Goal: Task Accomplishment & Management: Complete application form

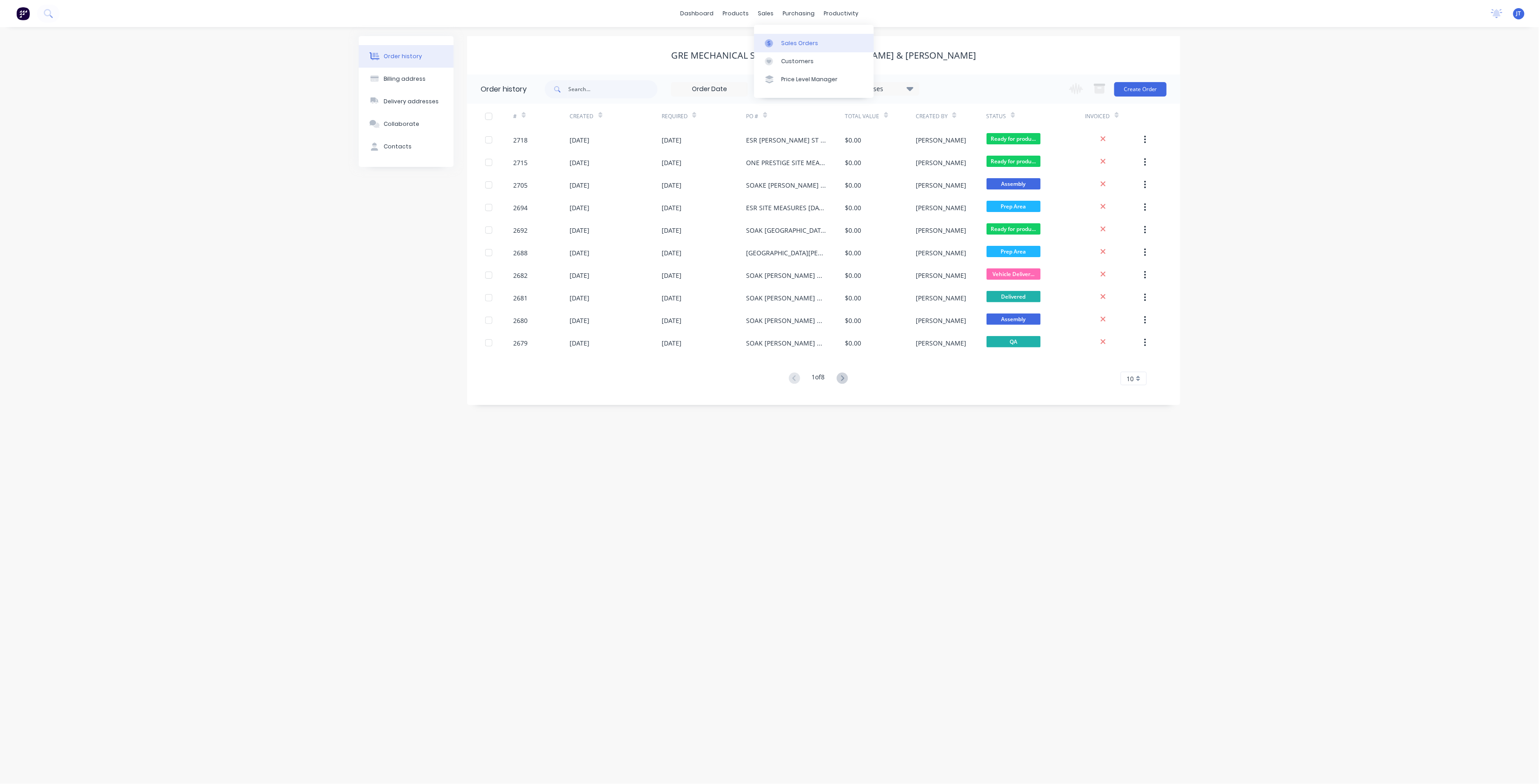
click at [788, 40] on div "Sales Orders" at bounding box center [799, 43] width 37 height 8
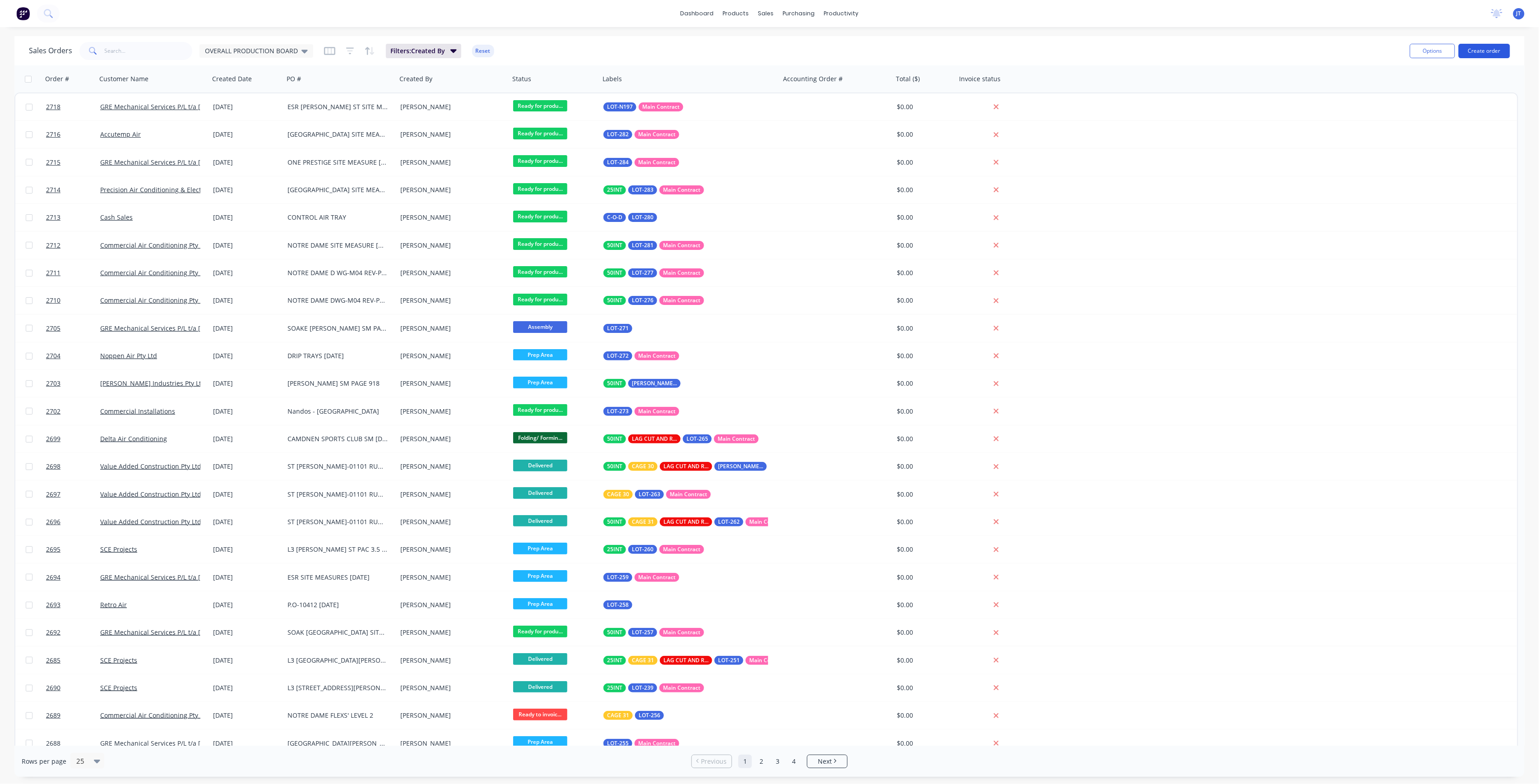
click at [1477, 52] on button "Create order" at bounding box center [1484, 51] width 51 height 14
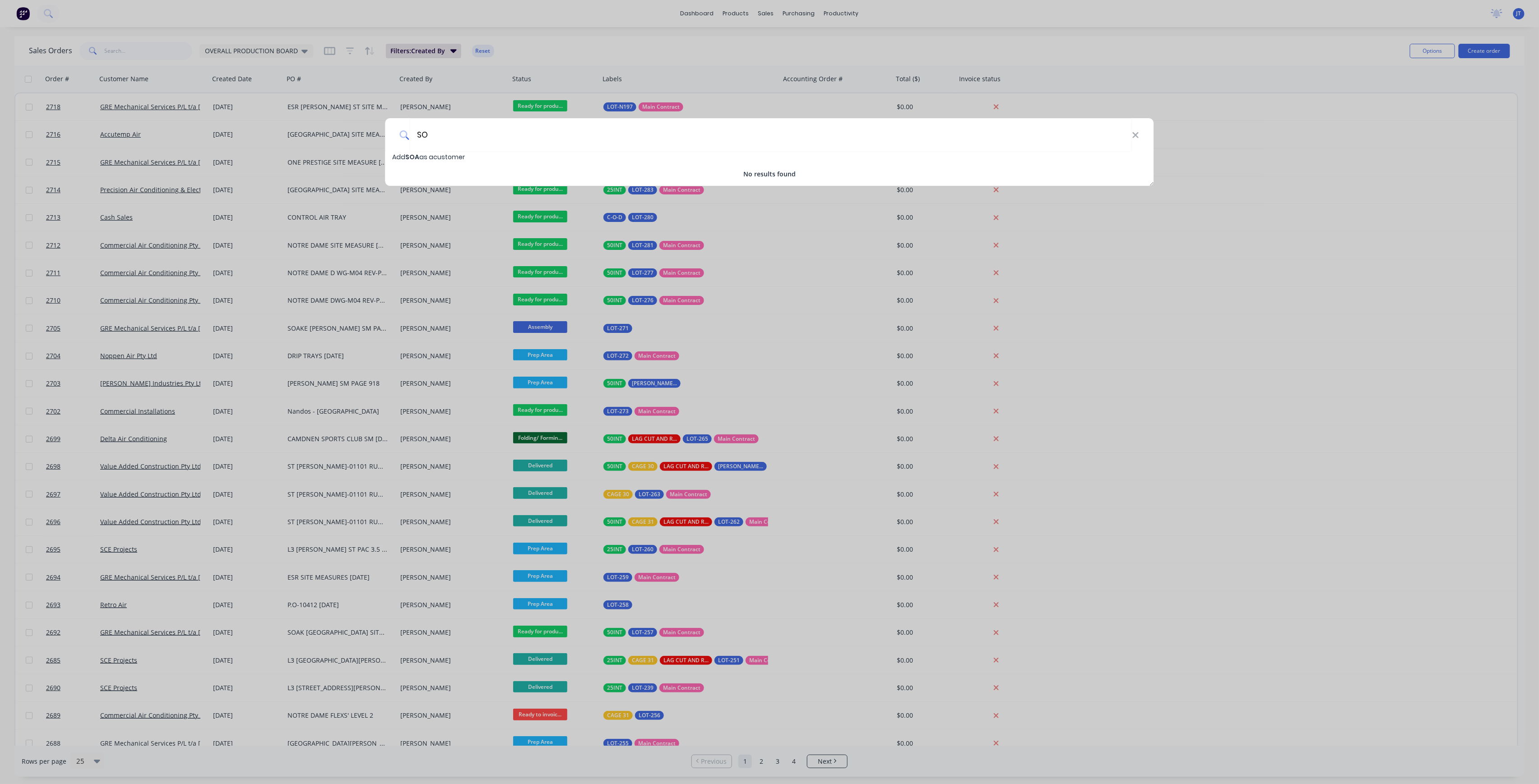
type input "S"
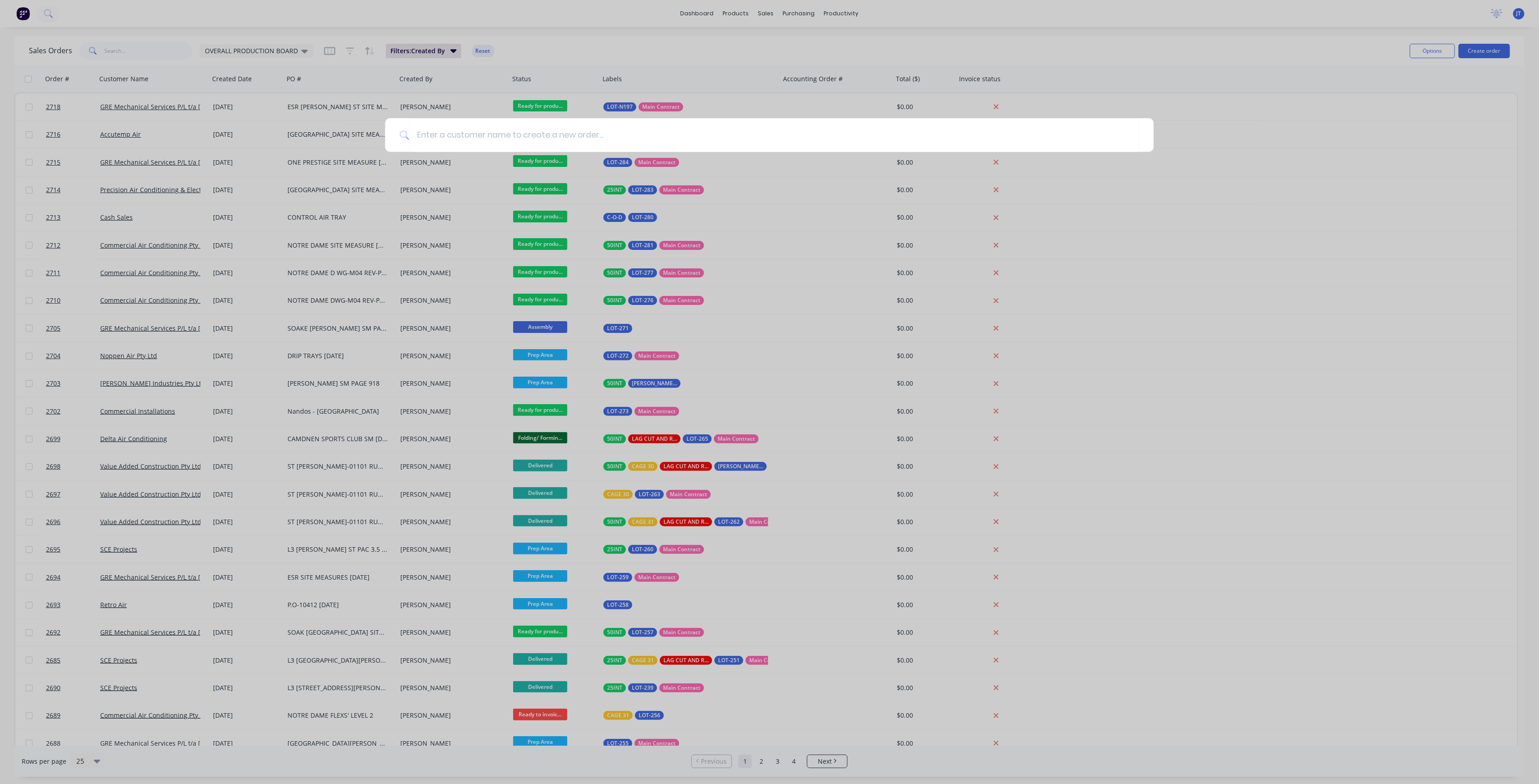
click at [271, 70] on div at bounding box center [770, 392] width 1539 height 784
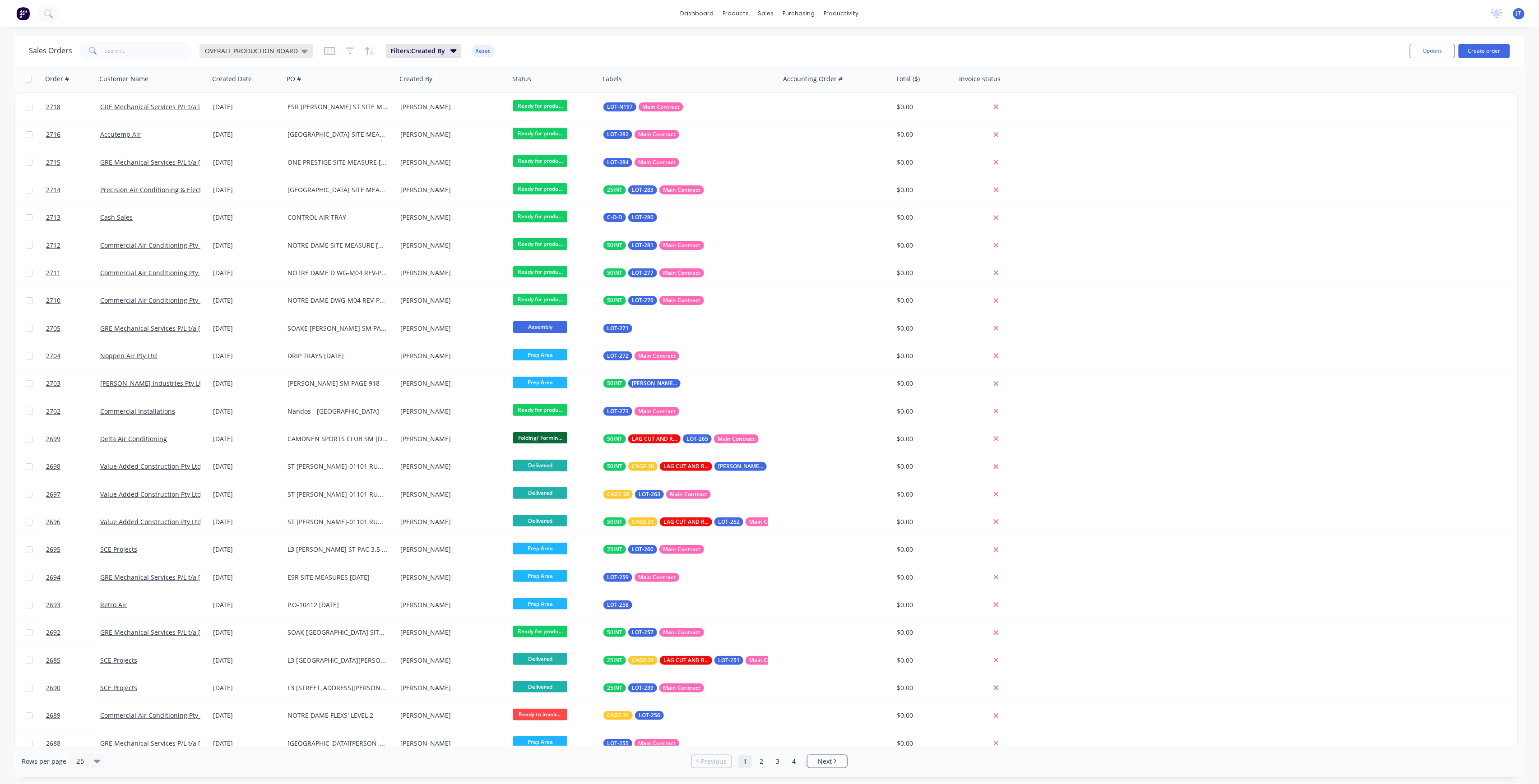
click at [291, 51] on span "OVERALL PRODUCTION BOARD" at bounding box center [251, 51] width 93 height 9
click at [270, 126] on button "None" at bounding box center [253, 127] width 103 height 10
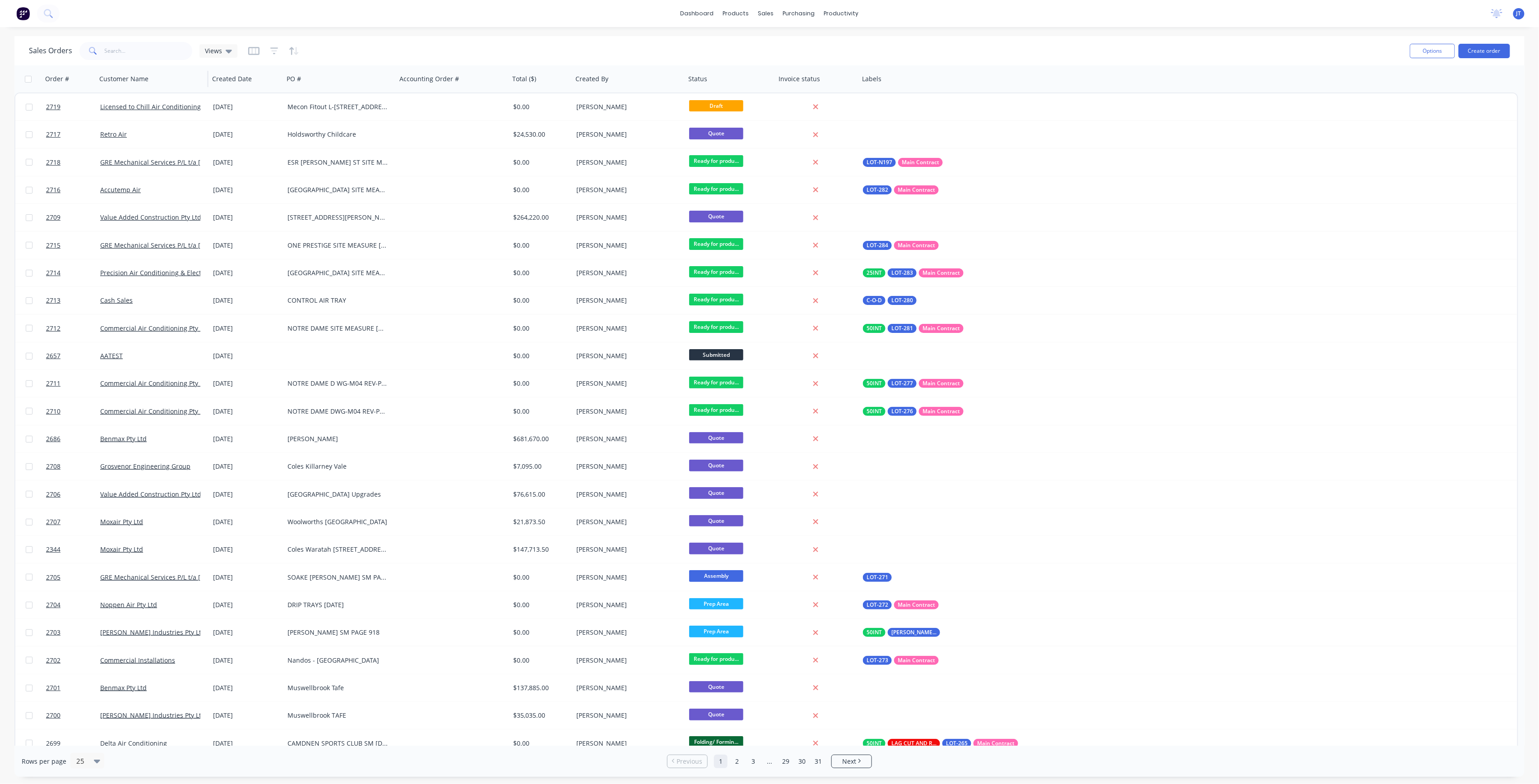
click at [157, 66] on div "Customer Name" at bounding box center [152, 79] width 113 height 27
click at [151, 52] on input "text" at bounding box center [149, 51] width 88 height 18
type input "SOAK"
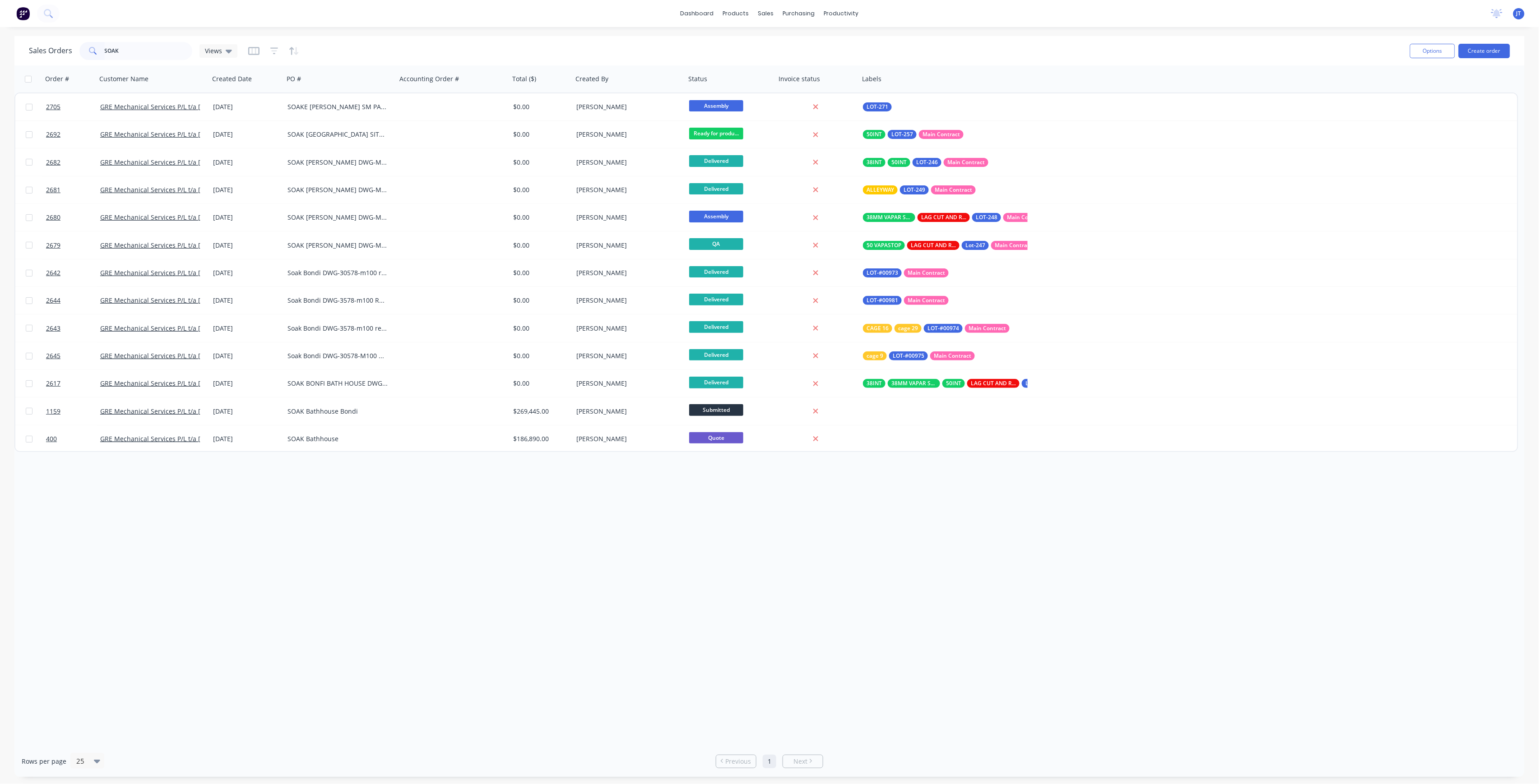
click at [1513, 44] on div "Sales Orders SOAK Views Options Create order" at bounding box center [769, 50] width 1510 height 29
click at [1502, 51] on button "Create order" at bounding box center [1484, 51] width 51 height 14
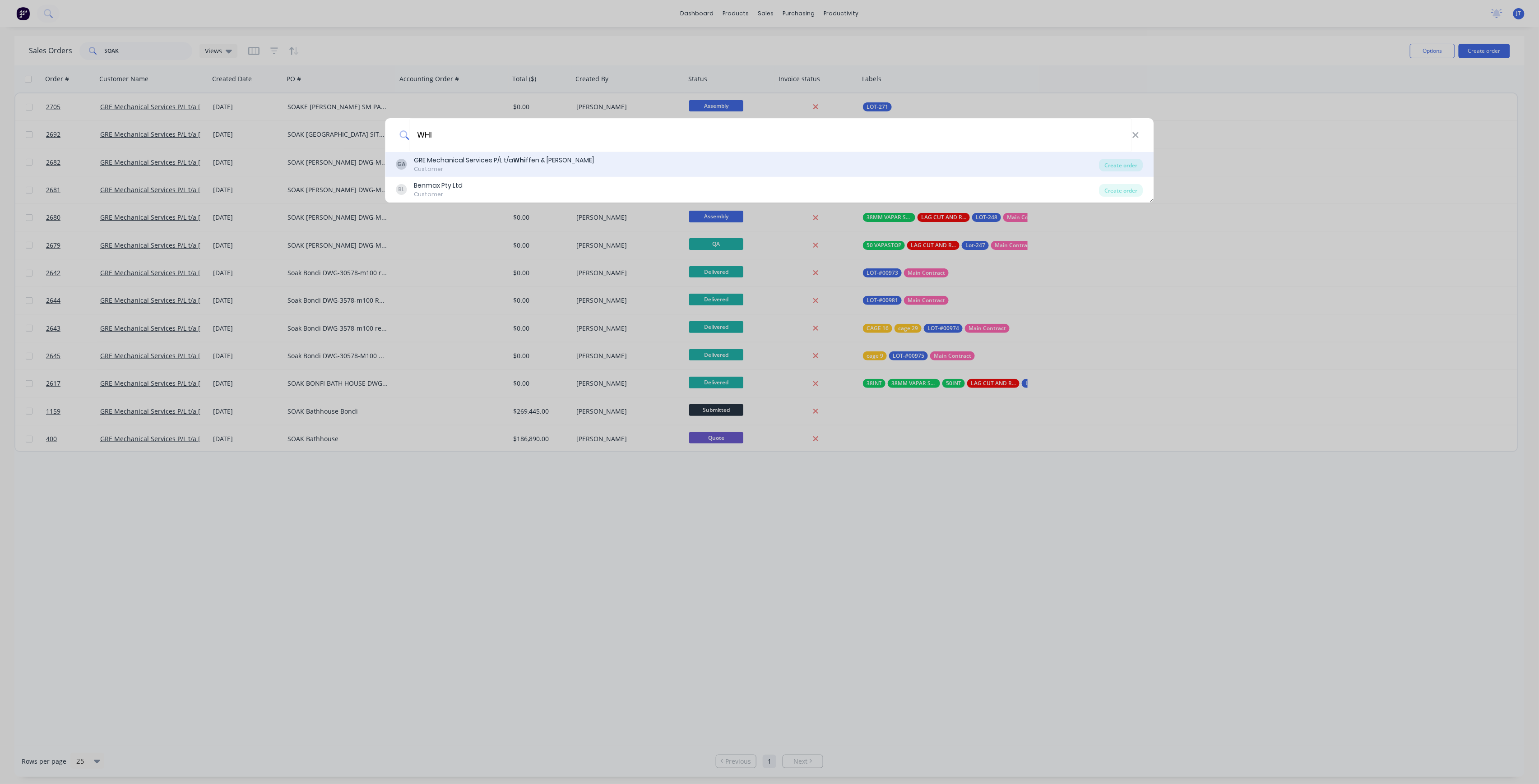
type input "WHI"
click at [683, 169] on div "GA GRE Mechanical Services P/L t/a Whi ffen & [PERSON_NAME] Customer" at bounding box center [747, 164] width 703 height 18
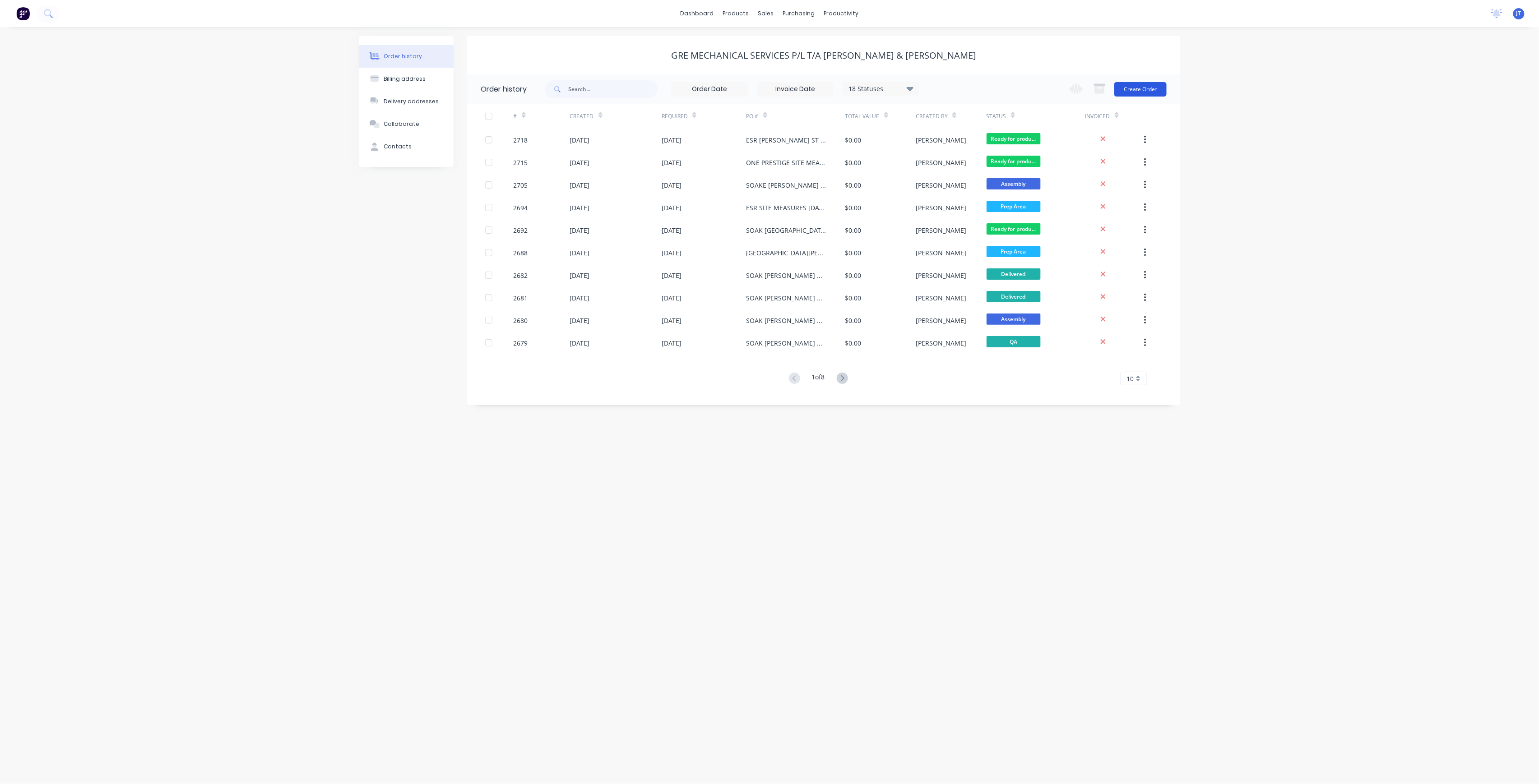
click at [1144, 95] on button "Create Order" at bounding box center [1140, 89] width 52 height 14
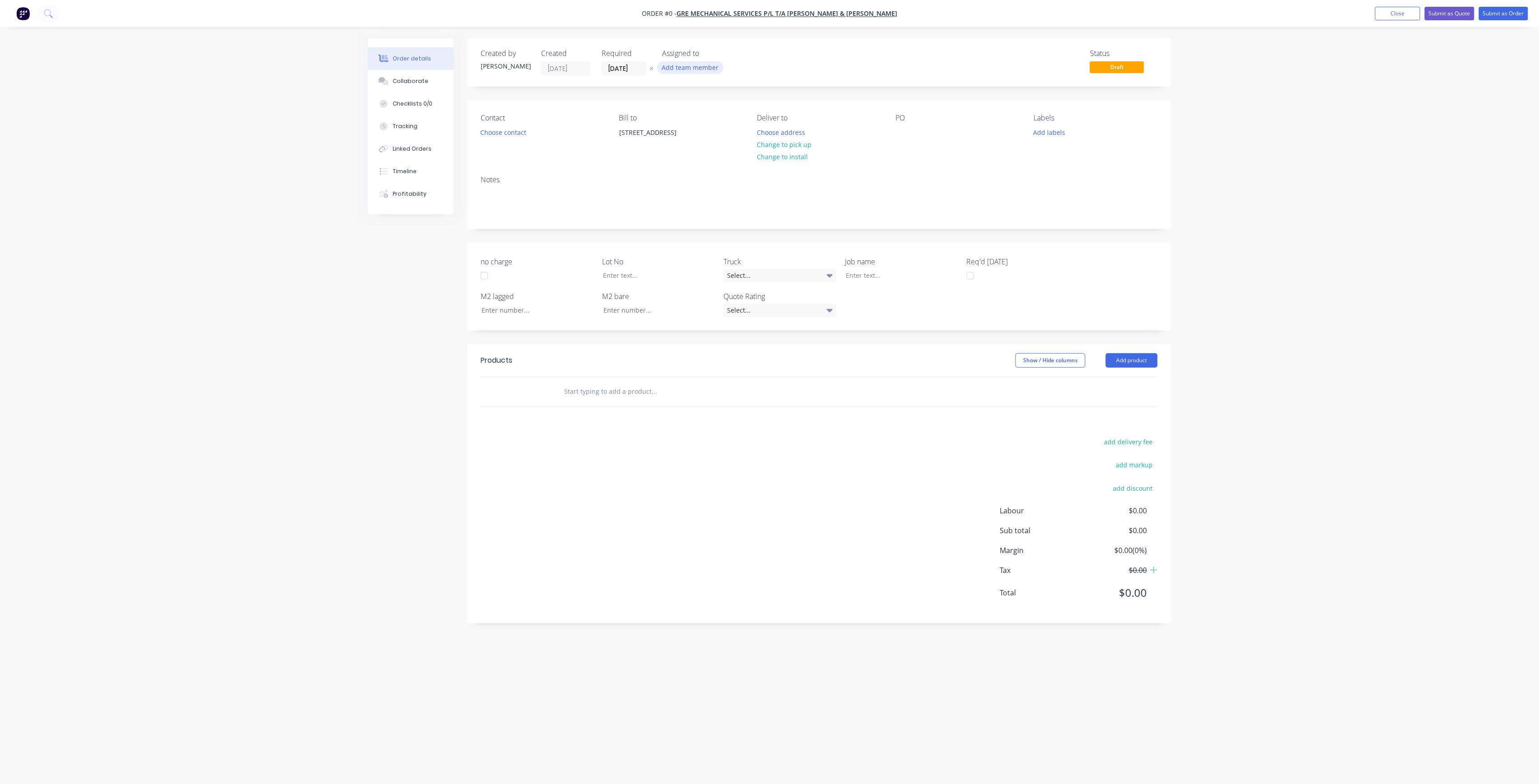
click at [690, 69] on button "Add team member" at bounding box center [690, 68] width 66 height 12
click at [706, 124] on button "[PERSON_NAME] (You)" at bounding box center [730, 117] width 135 height 18
click at [742, 181] on div "[PERSON_NAME]" at bounding box center [735, 180] width 91 height 9
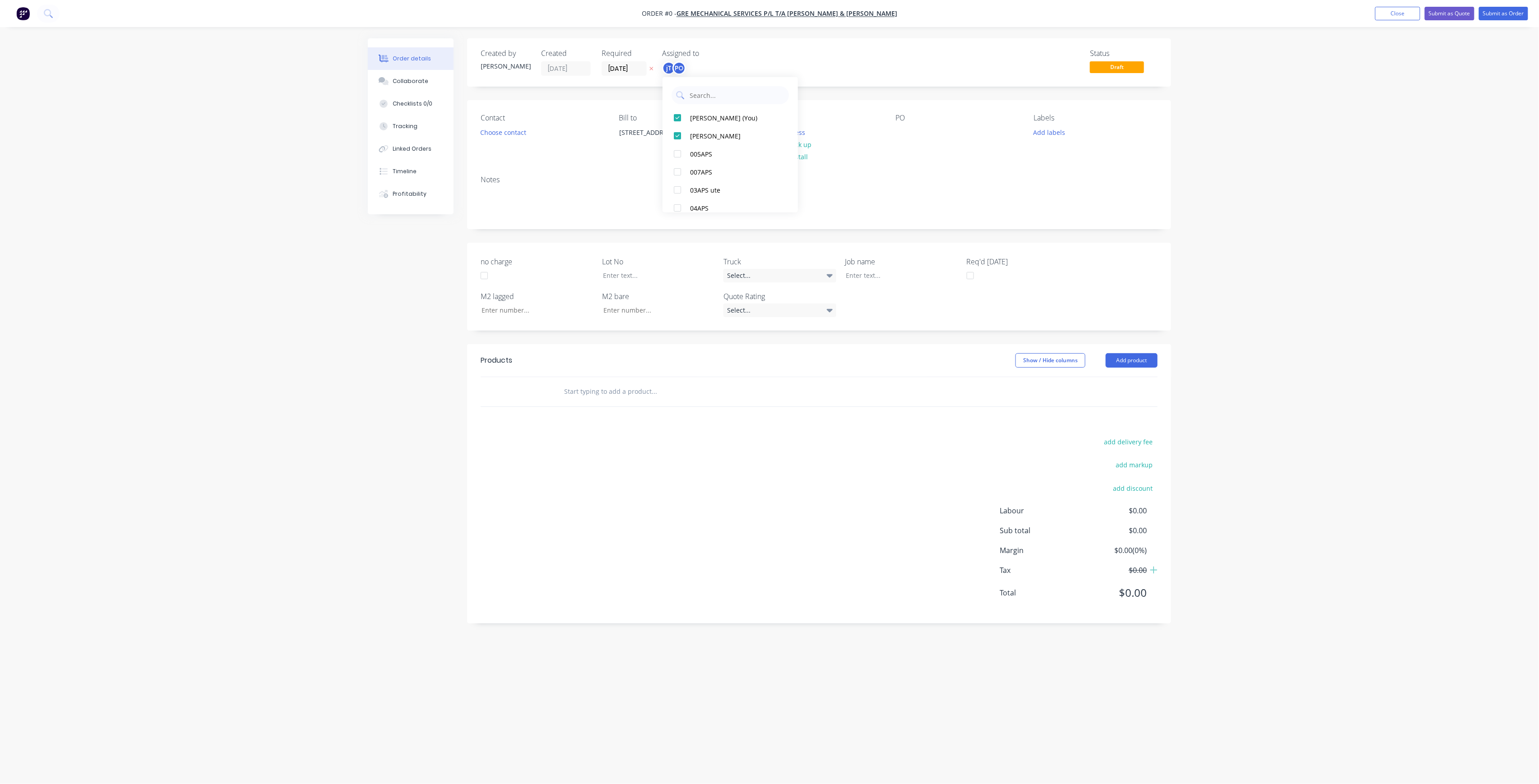
click at [502, 123] on div "Order details Collaborate Checklists 0/0 Tracking Linked Orders Timeline Profit…" at bounding box center [770, 375] width 822 height 673
click at [518, 134] on button "Choose contact" at bounding box center [503, 132] width 55 height 12
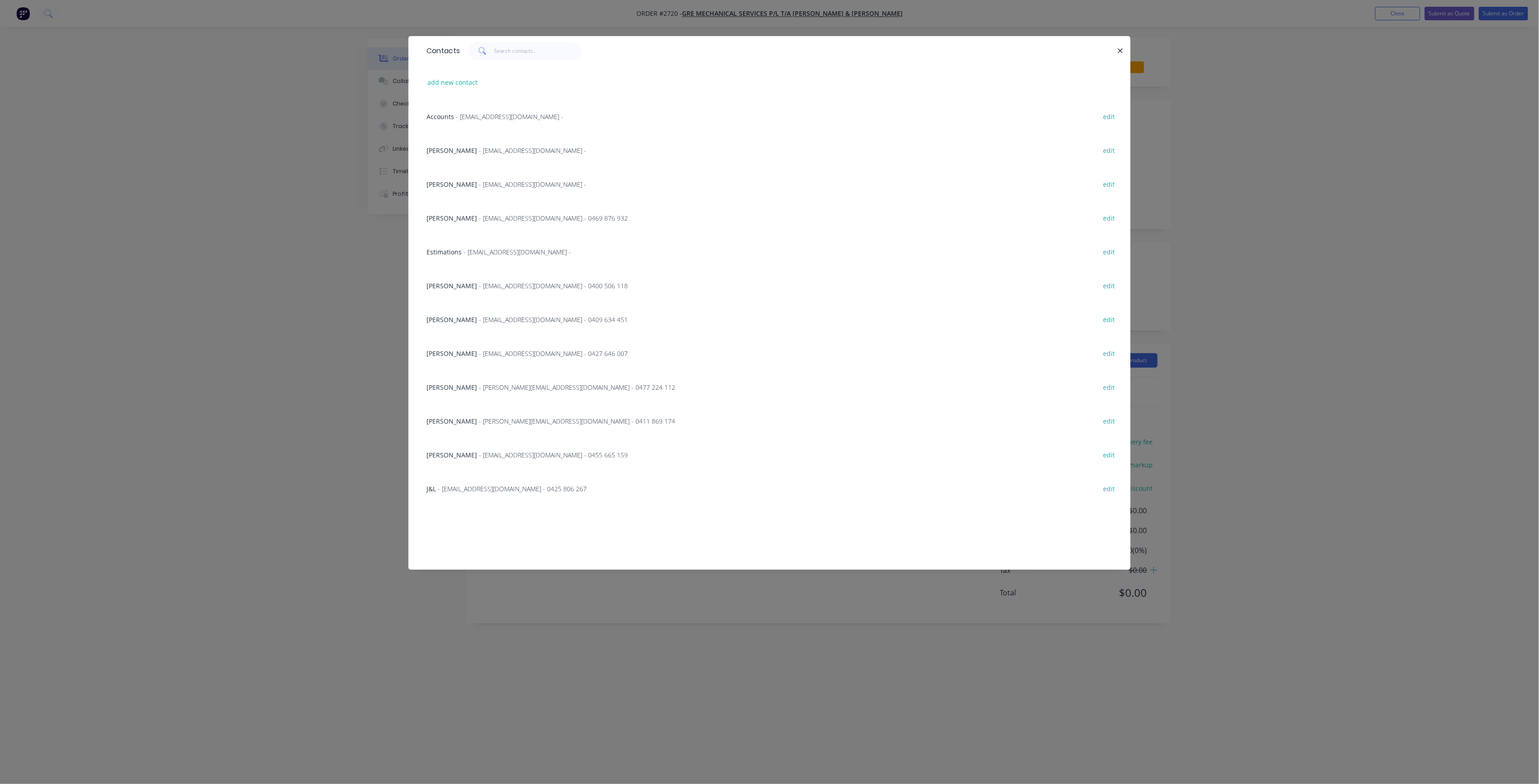
click at [479, 419] on span "- [PERSON_NAME][EMAIL_ADDRESS][DOMAIN_NAME] - 0411 869 174" at bounding box center [577, 421] width 197 height 9
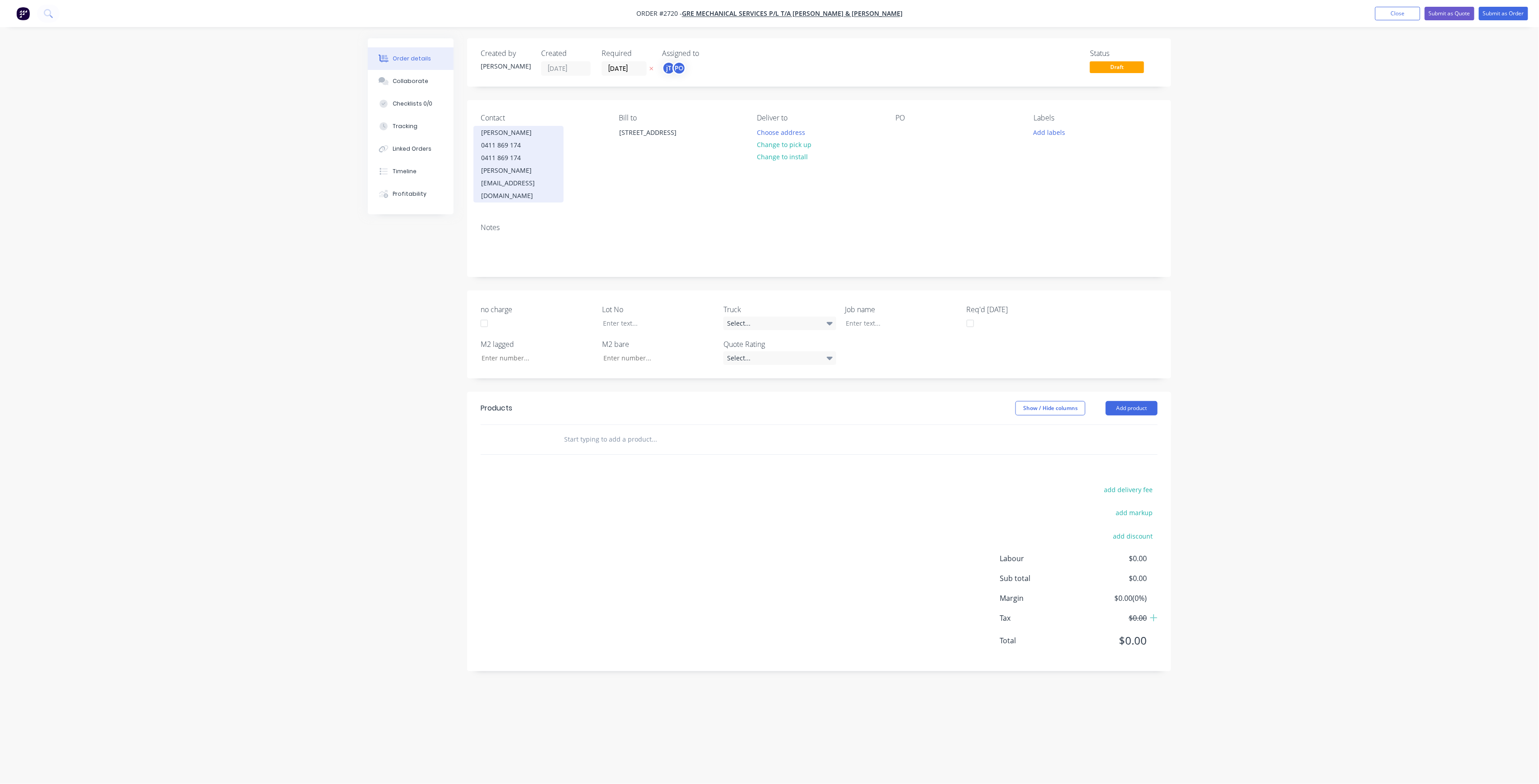
click at [517, 149] on div "0411 869 174" at bounding box center [518, 145] width 75 height 13
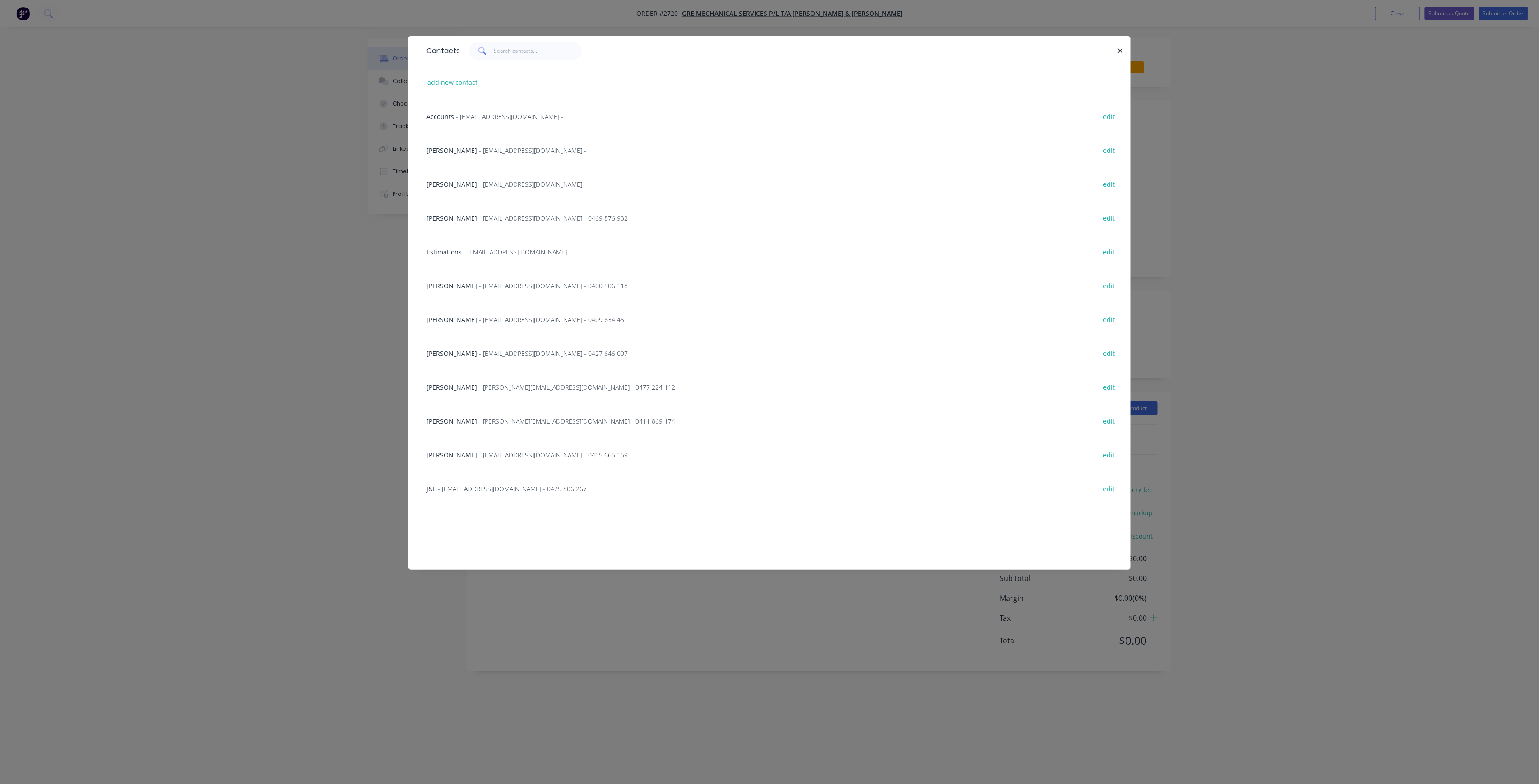
click at [331, 374] on div "Contacts add new contact Accounts - [EMAIL_ADDRESS][DOMAIN_NAME] - edit [PERSON…" at bounding box center [770, 392] width 1539 height 784
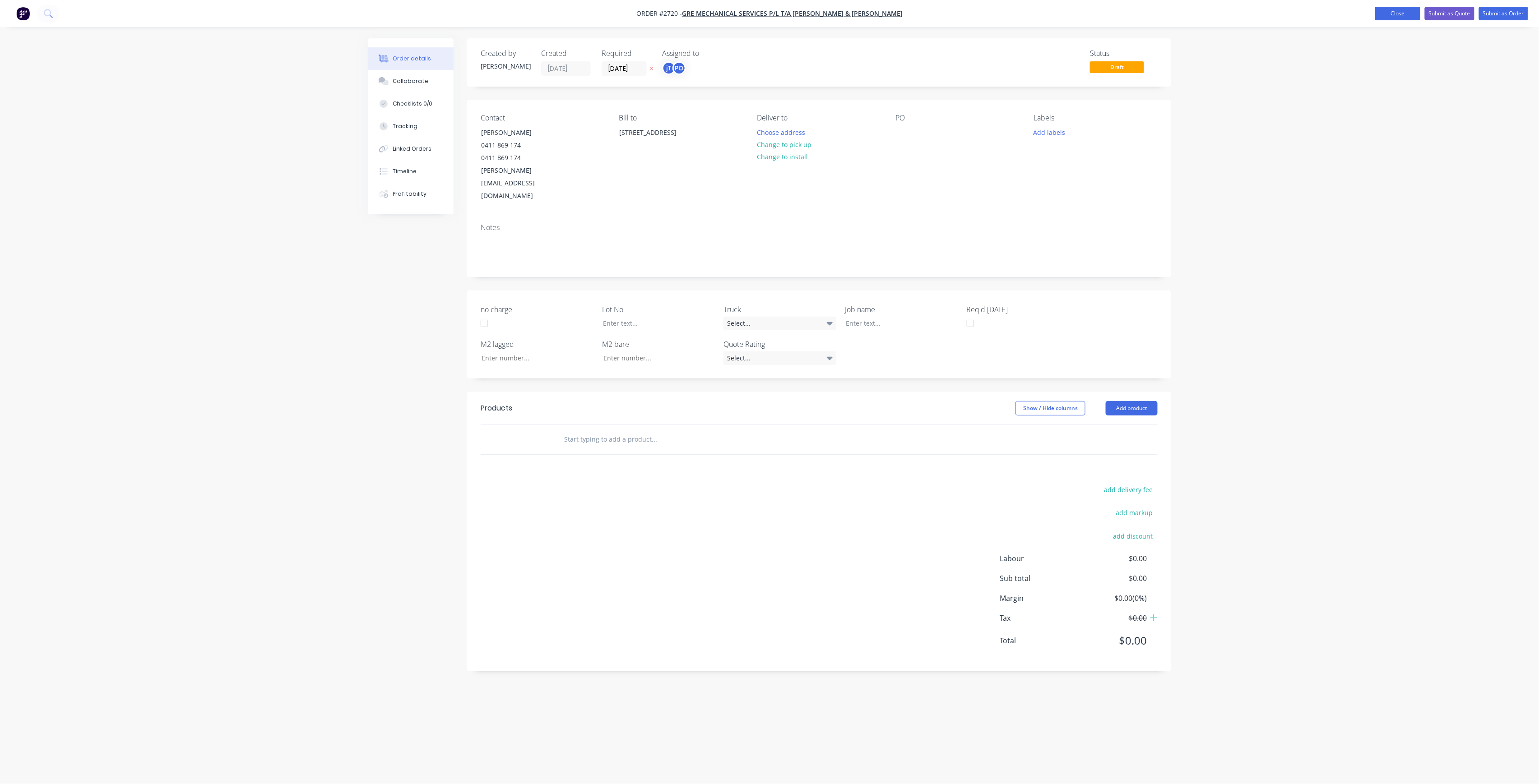
click at [1407, 14] on button "Close" at bounding box center [1397, 14] width 45 height 14
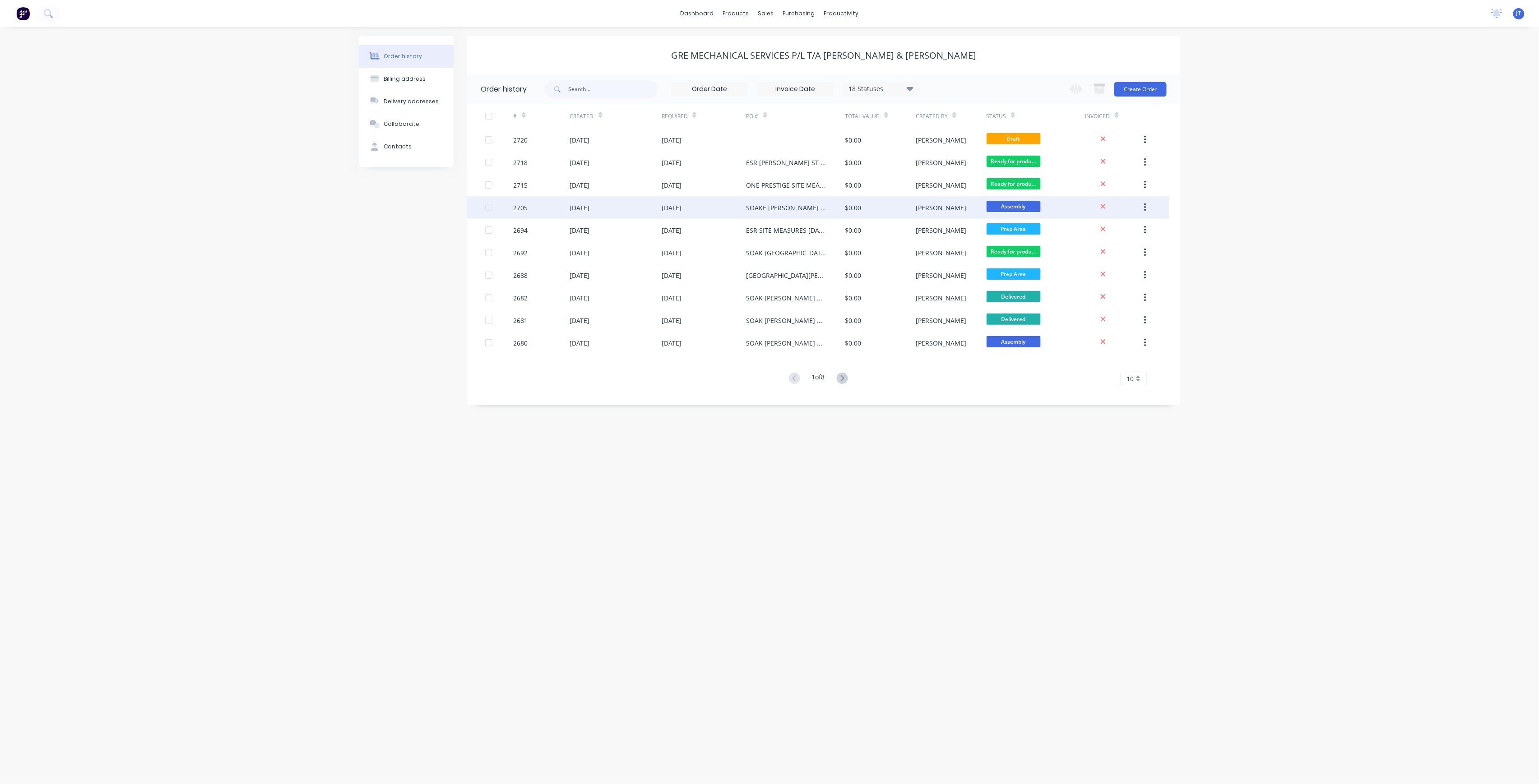
click at [782, 205] on div "SOAKE [PERSON_NAME] SM PAGE 10883" at bounding box center [787, 208] width 81 height 9
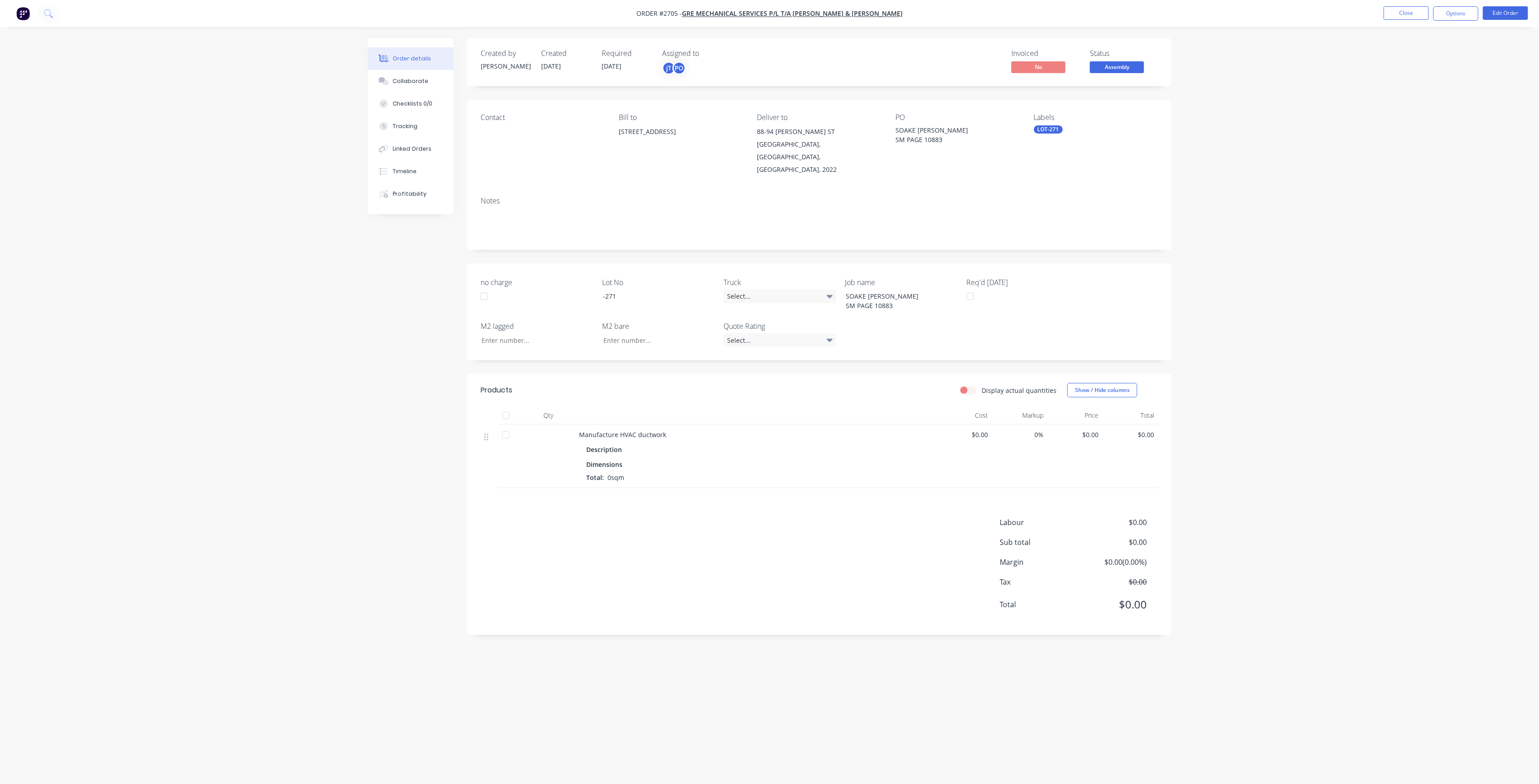
click at [917, 129] on div "SOAKE [PERSON_NAME] SM PAGE 10883" at bounding box center [951, 135] width 113 height 19
click at [910, 127] on div "SOAKE [PERSON_NAME] SM PAGE 10883" at bounding box center [951, 135] width 113 height 19
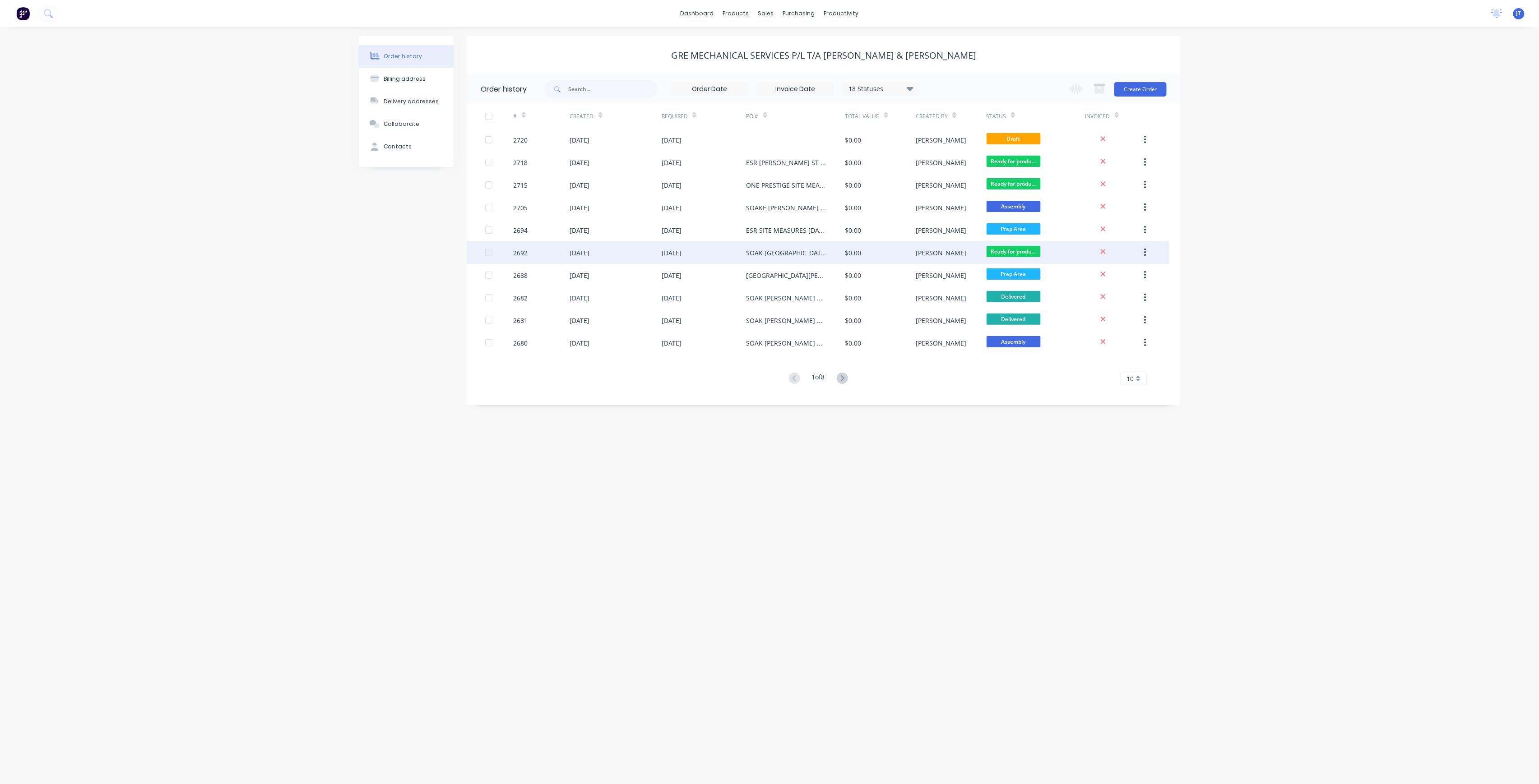
click at [717, 257] on div "[DATE]" at bounding box center [704, 252] width 85 height 22
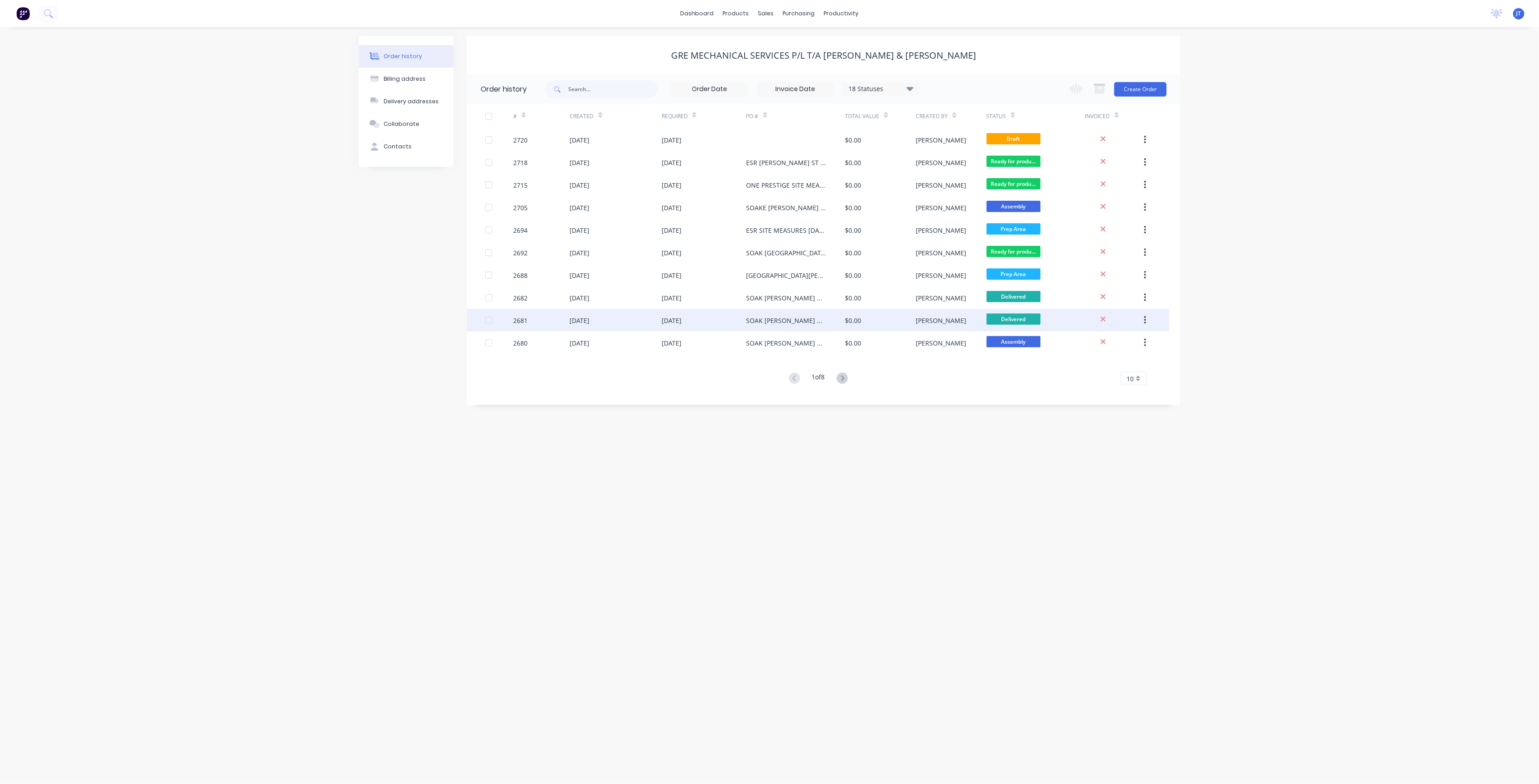
click at [651, 318] on div "[DATE]" at bounding box center [616, 320] width 92 height 22
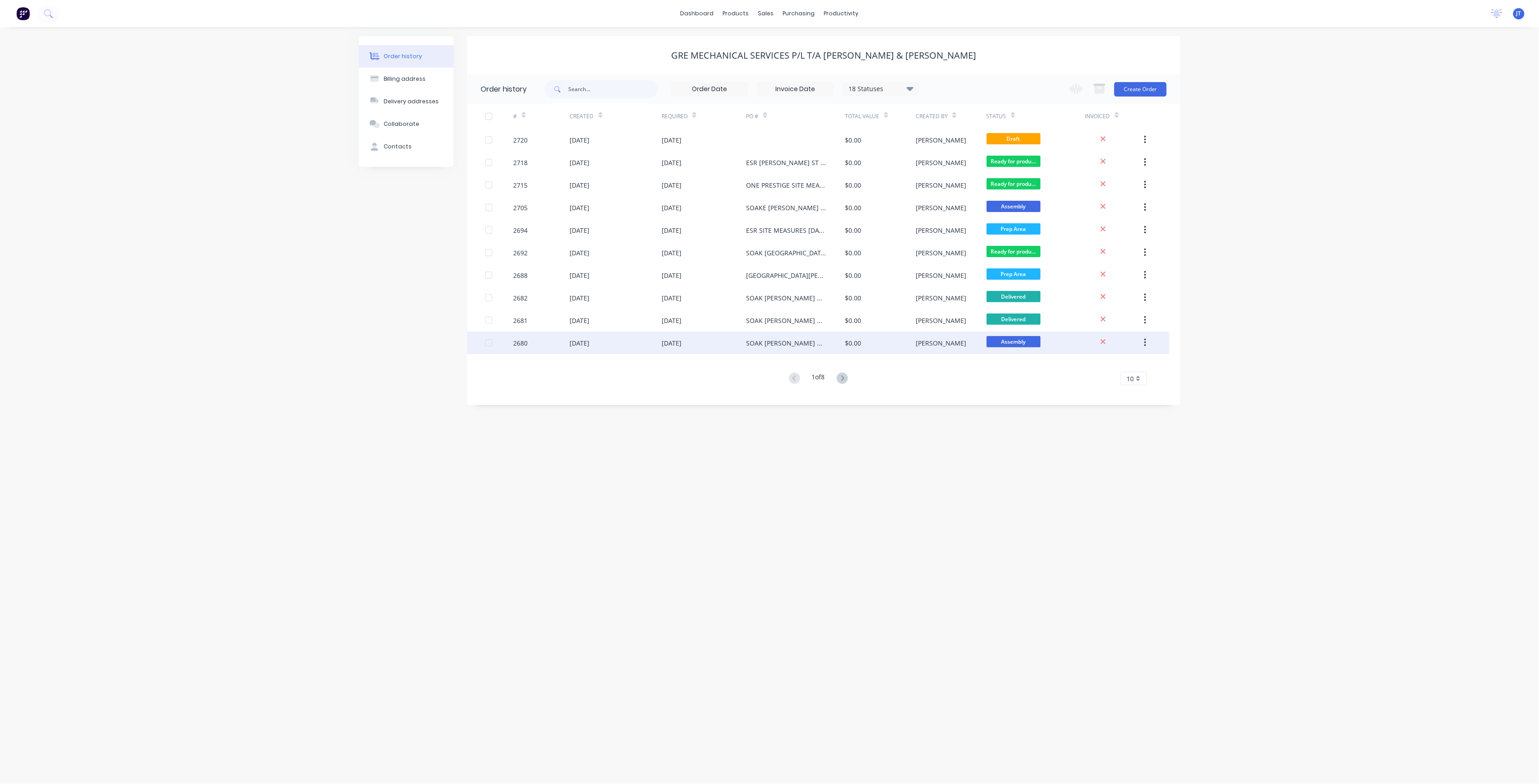
click at [805, 343] on div "SOAK [PERSON_NAME] DWG-M100 REV-C RUN C" at bounding box center [787, 343] width 81 height 9
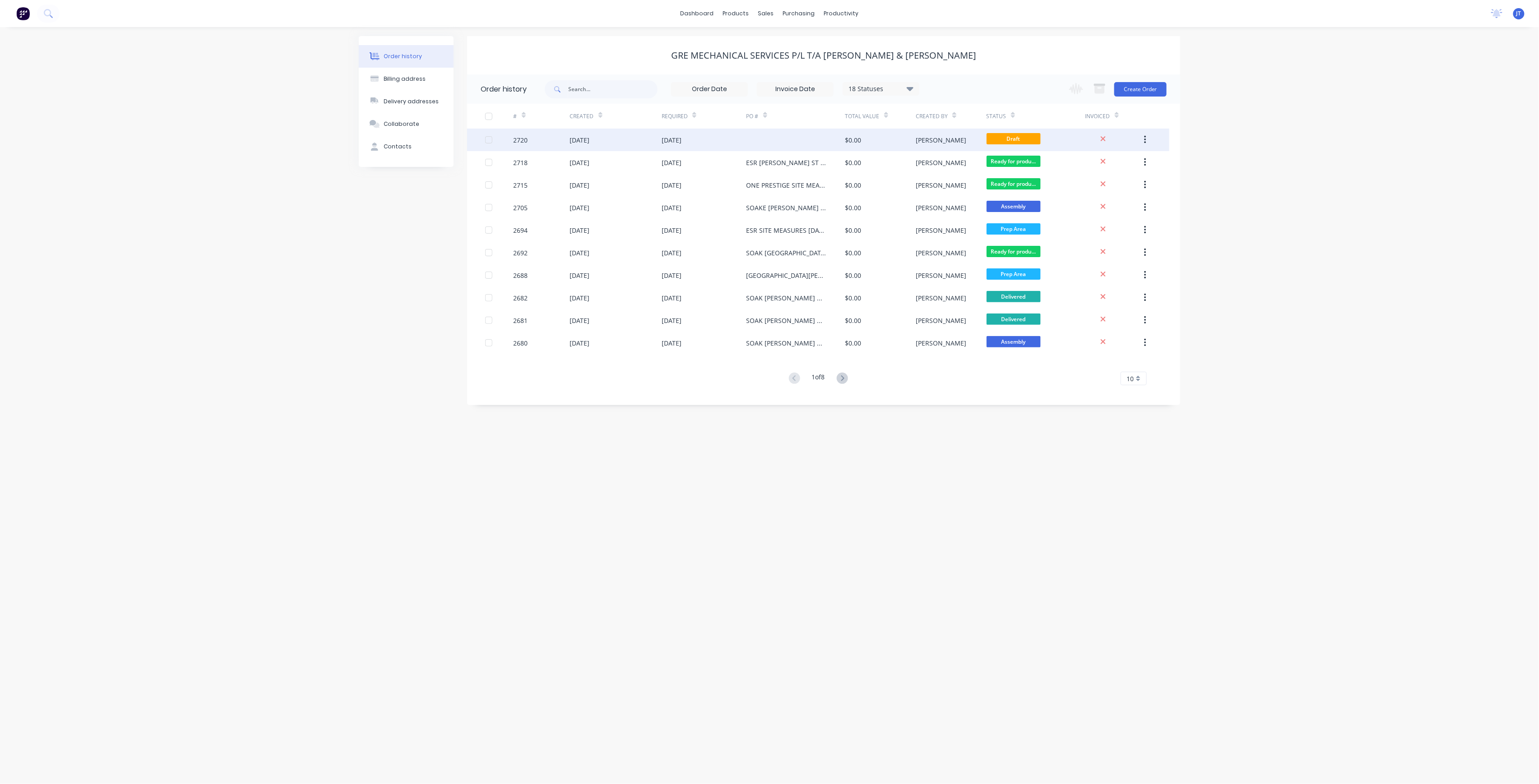
click at [953, 145] on div "[PERSON_NAME]" at bounding box center [951, 139] width 70 height 22
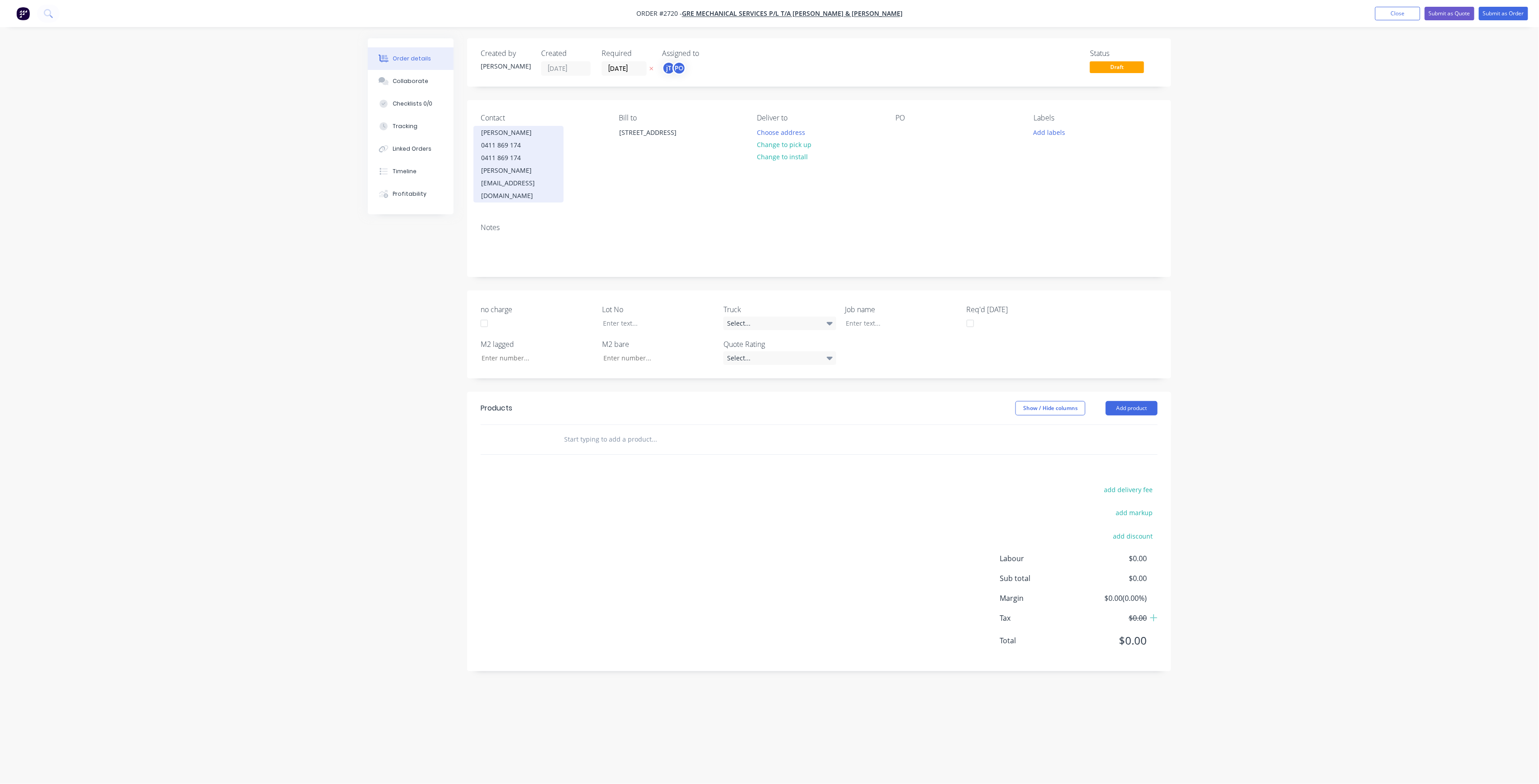
click at [549, 153] on div "0411 869 174" at bounding box center [518, 157] width 75 height 13
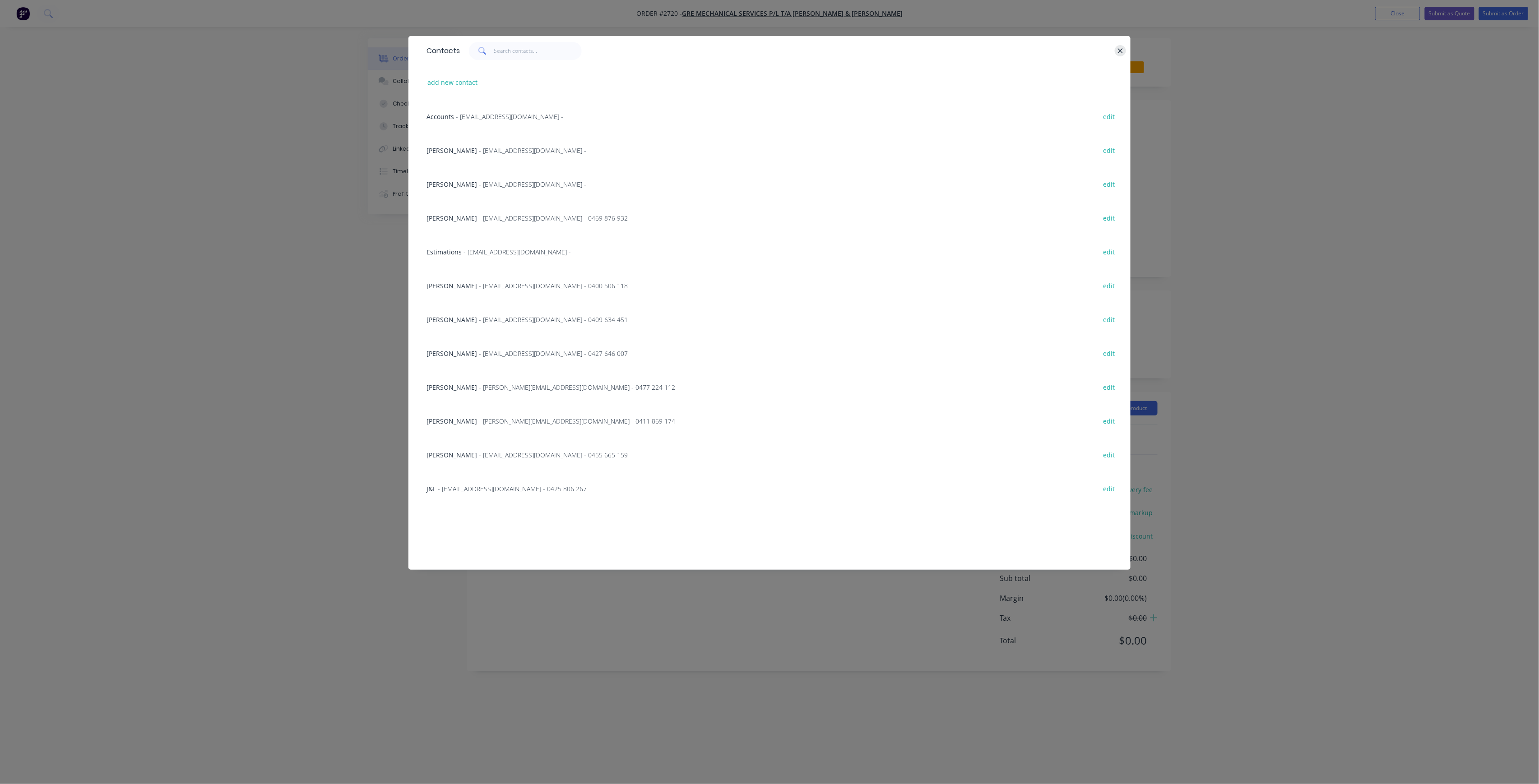
click at [1121, 54] on icon "button" at bounding box center [1120, 51] width 6 height 8
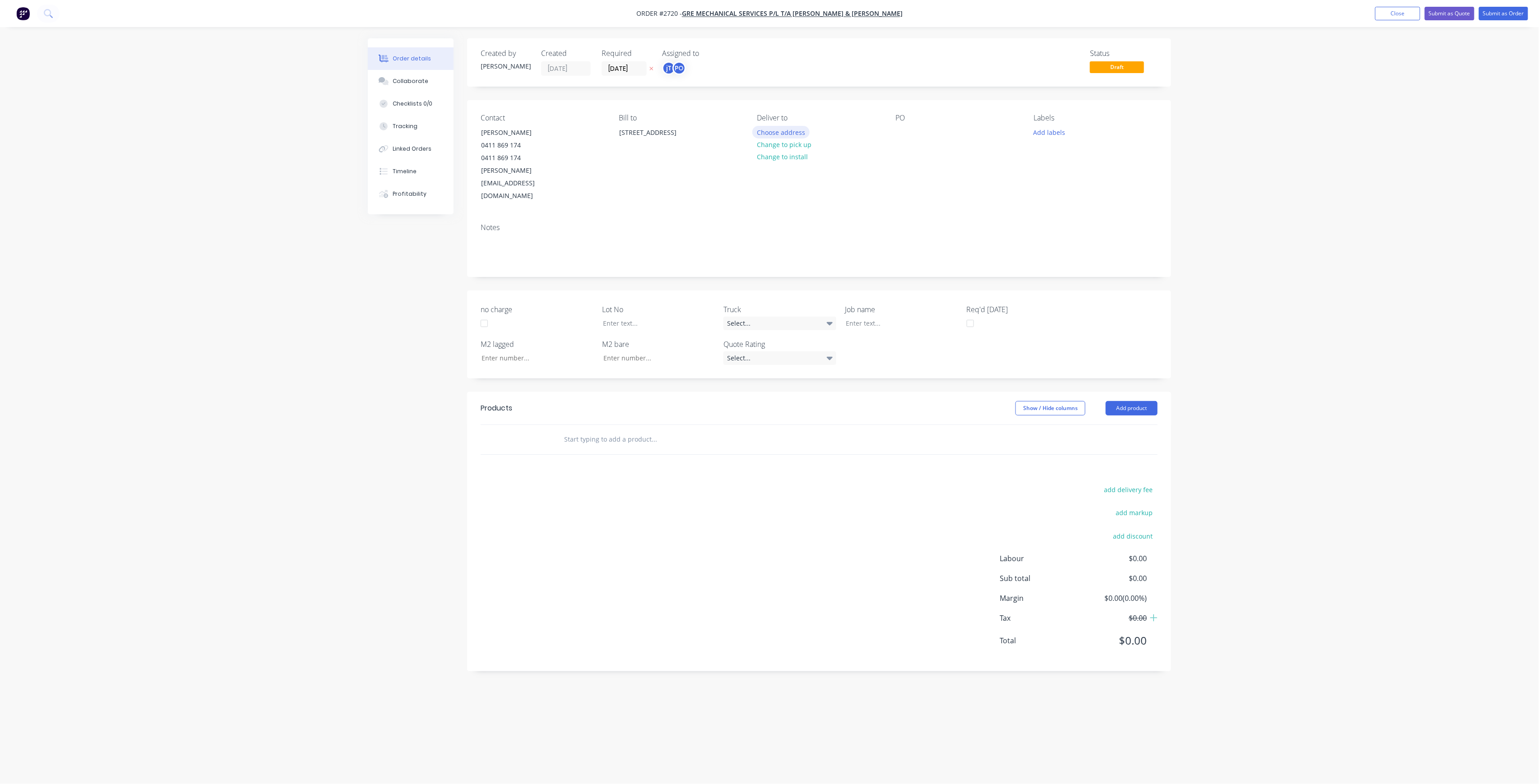
click at [782, 134] on button "Choose address" at bounding box center [780, 132] width 57 height 12
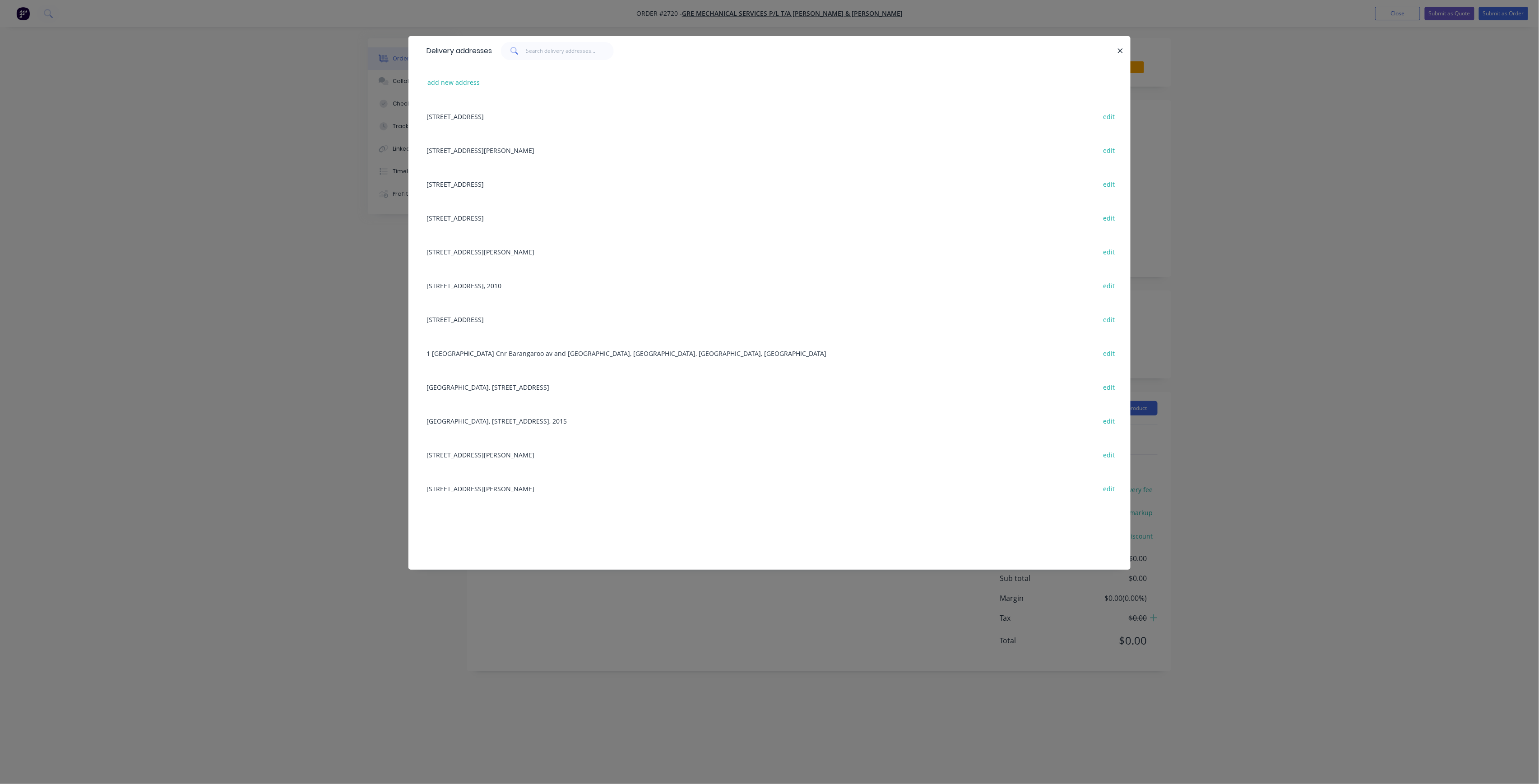
click at [549, 154] on div "[STREET_ADDRESS][PERSON_NAME] edit" at bounding box center [769, 150] width 695 height 34
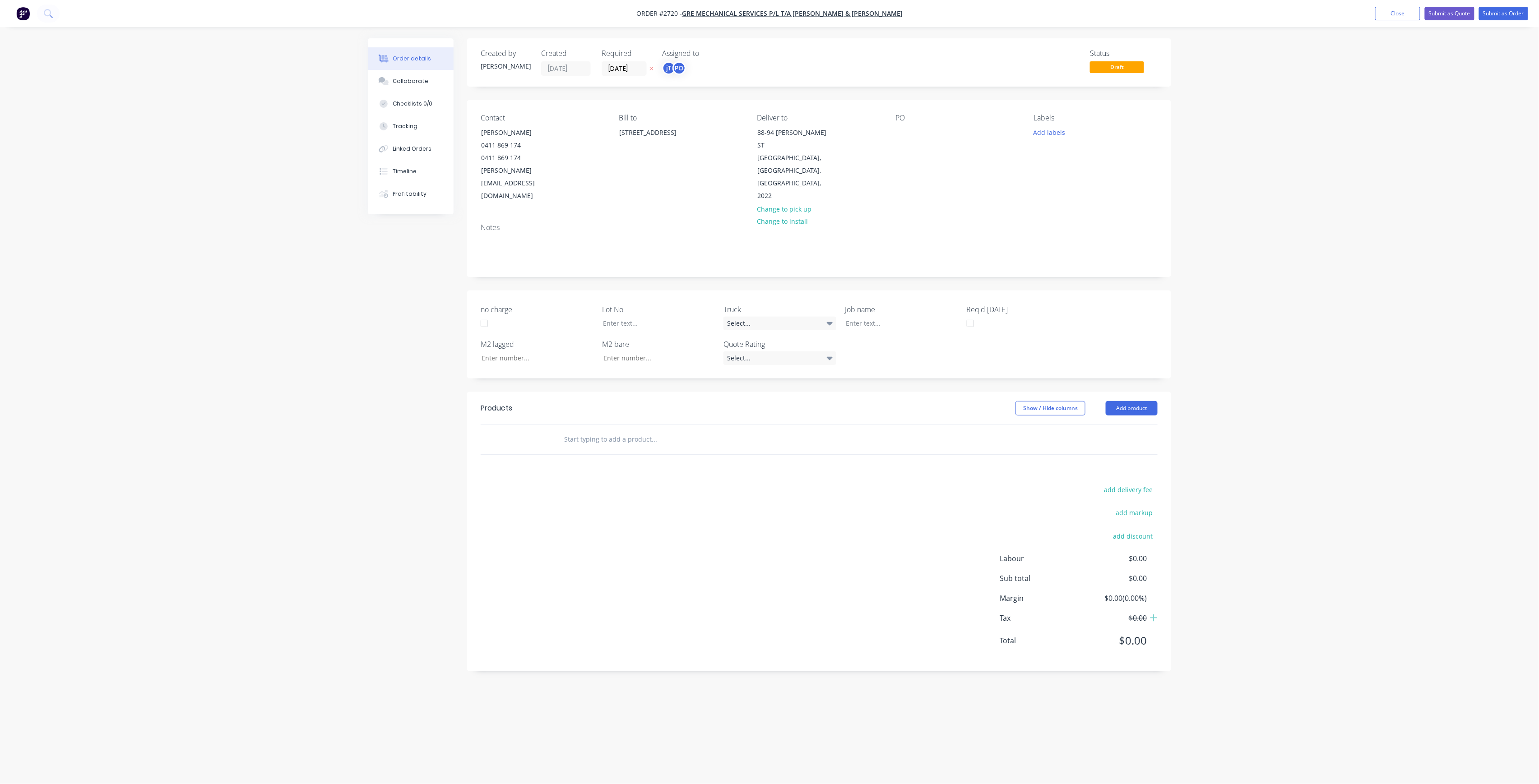
click at [887, 131] on div "Contact [PERSON_NAME] 0411 869 174 0411 869 174 [PERSON_NAME][EMAIL_ADDRESS][DO…" at bounding box center [819, 158] width 704 height 116
drag, startPoint x: 899, startPoint y: 131, endPoint x: 903, endPoint y: 136, distance: 6.4
click at [899, 132] on div at bounding box center [902, 132] width 14 height 13
drag, startPoint x: 974, startPoint y: 140, endPoint x: 884, endPoint y: 122, distance: 91.8
click at [884, 122] on div "Contact [PERSON_NAME] 0411 869 174 0411 869 174 [PERSON_NAME][EMAIL_ADDRESS][DO…" at bounding box center [819, 158] width 704 height 116
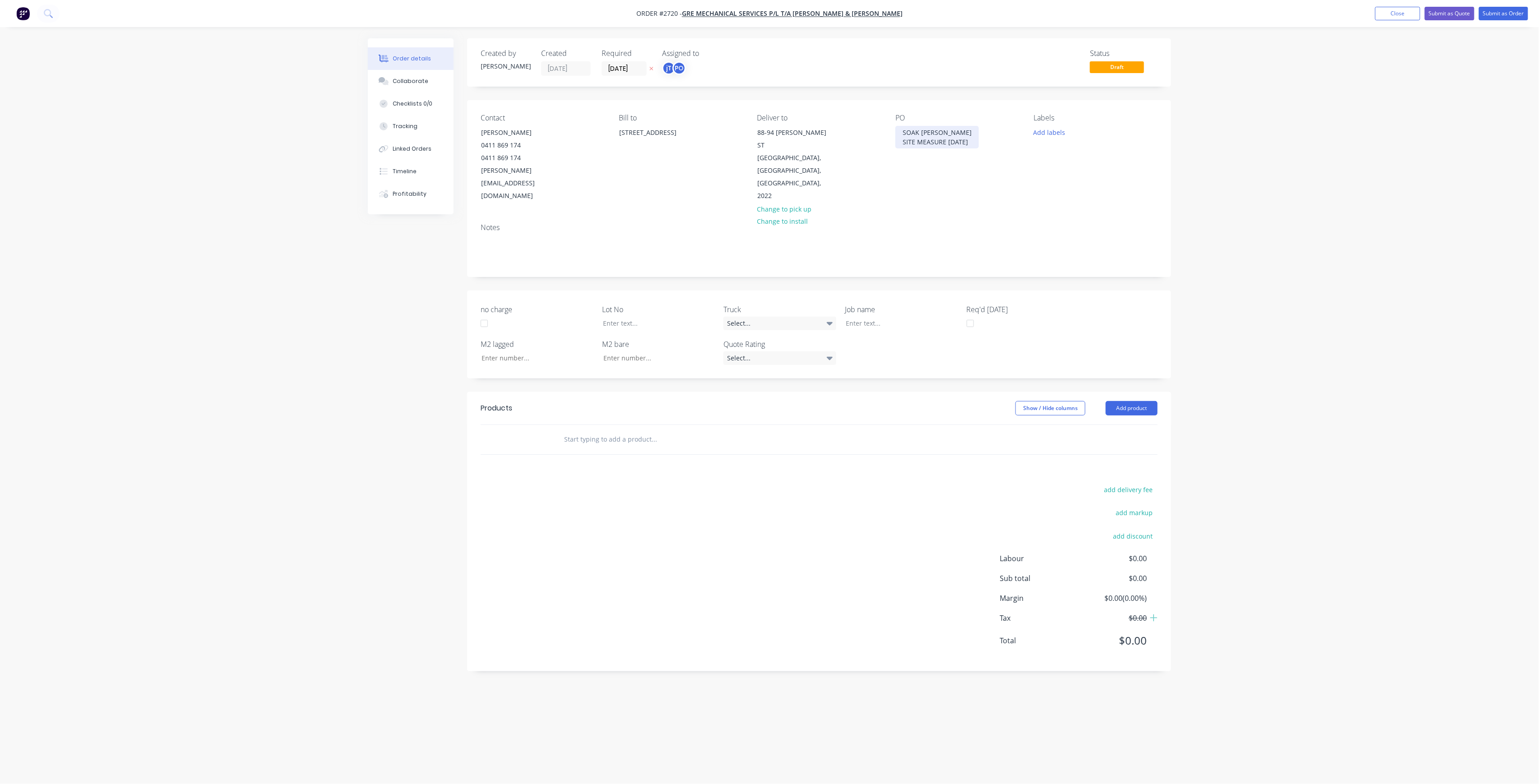
copy div "SOAK [PERSON_NAME] SITE MEASURE [DATE]"
drag, startPoint x: 870, startPoint y: 275, endPoint x: 869, endPoint y: 289, distance: 14.0
click at [869, 290] on div "no charge Lot No Truck Select... Job name Req'd [DATE] M2 lagged M2 bare Quote …" at bounding box center [819, 334] width 704 height 88
click at [871, 317] on div at bounding box center [894, 323] width 113 height 13
paste div
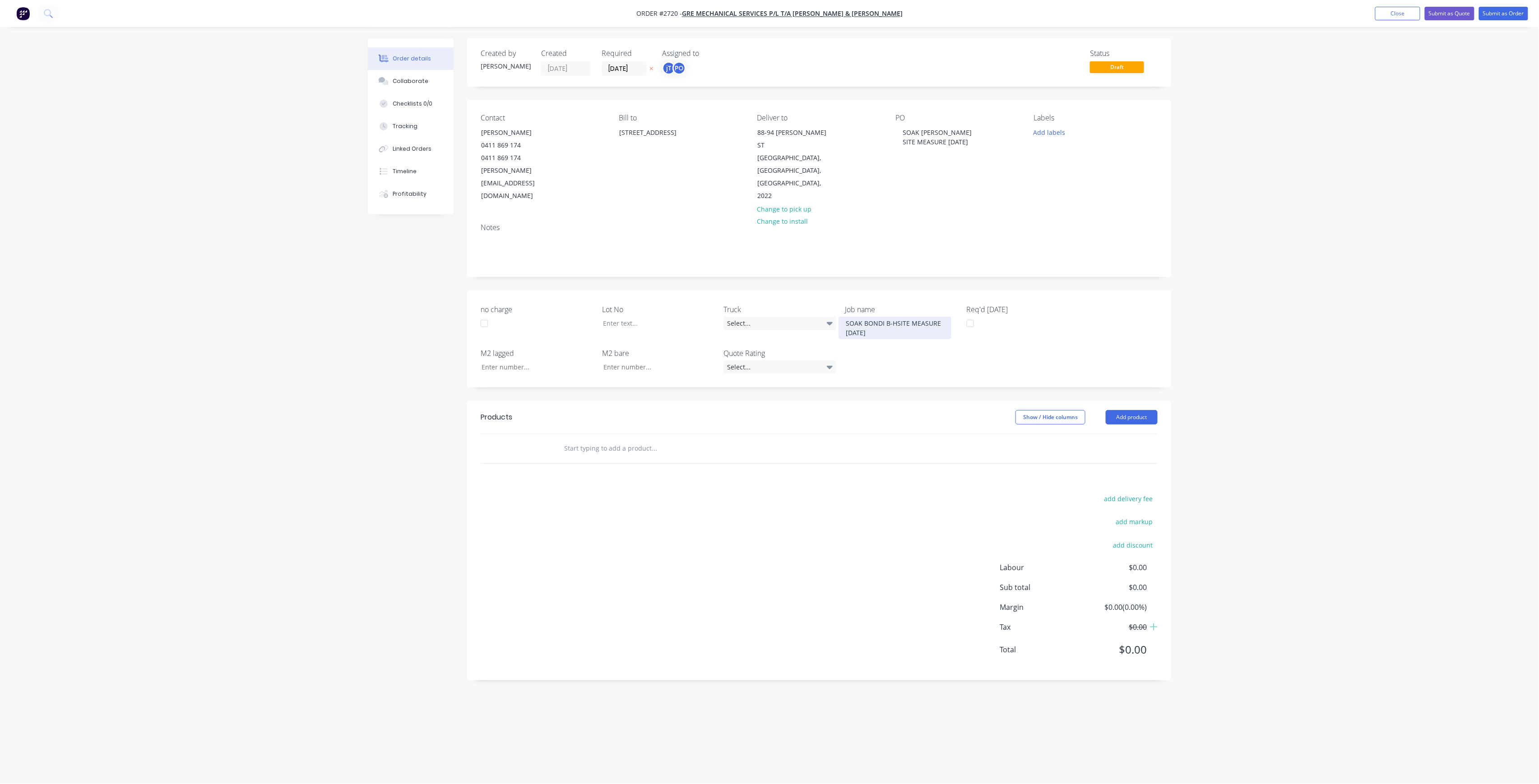
click at [895, 317] on div "SOAK BONDI B-HSITE MEASURE [DATE]" at bounding box center [894, 328] width 113 height 22
click at [673, 317] on div at bounding box center [652, 323] width 113 height 13
click at [1066, 128] on button "Add labels" at bounding box center [1049, 132] width 41 height 12
click at [1061, 135] on button "Add labels" at bounding box center [1049, 132] width 41 height 12
click at [1061, 123] on div "Labels Add labels" at bounding box center [1095, 158] width 124 height 89
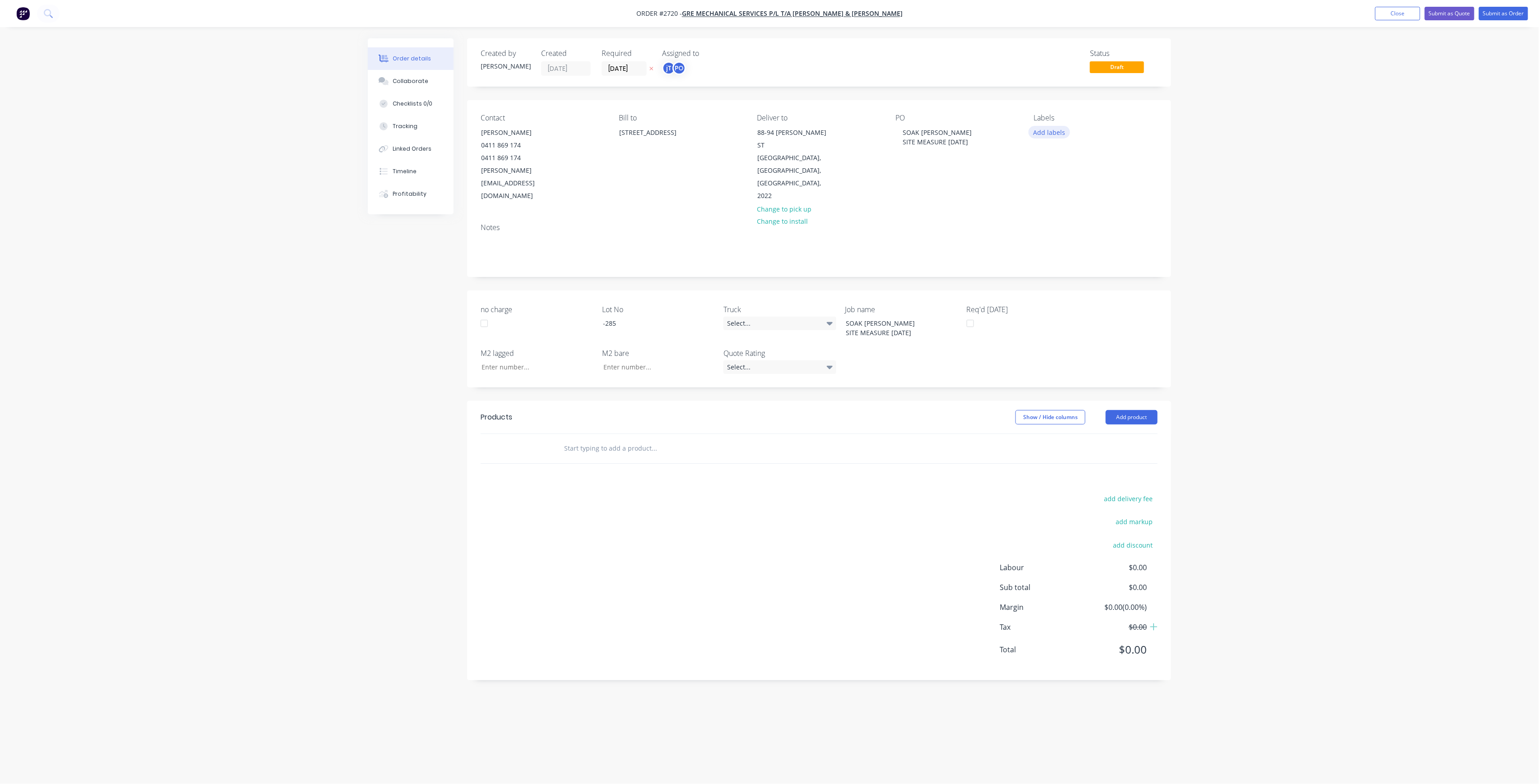
click at [1063, 127] on button "Add labels" at bounding box center [1049, 132] width 41 height 12
click at [1084, 157] on input "text" at bounding box center [1109, 159] width 95 height 18
click at [1100, 157] on input "LOT-285" at bounding box center [1109, 159] width 95 height 18
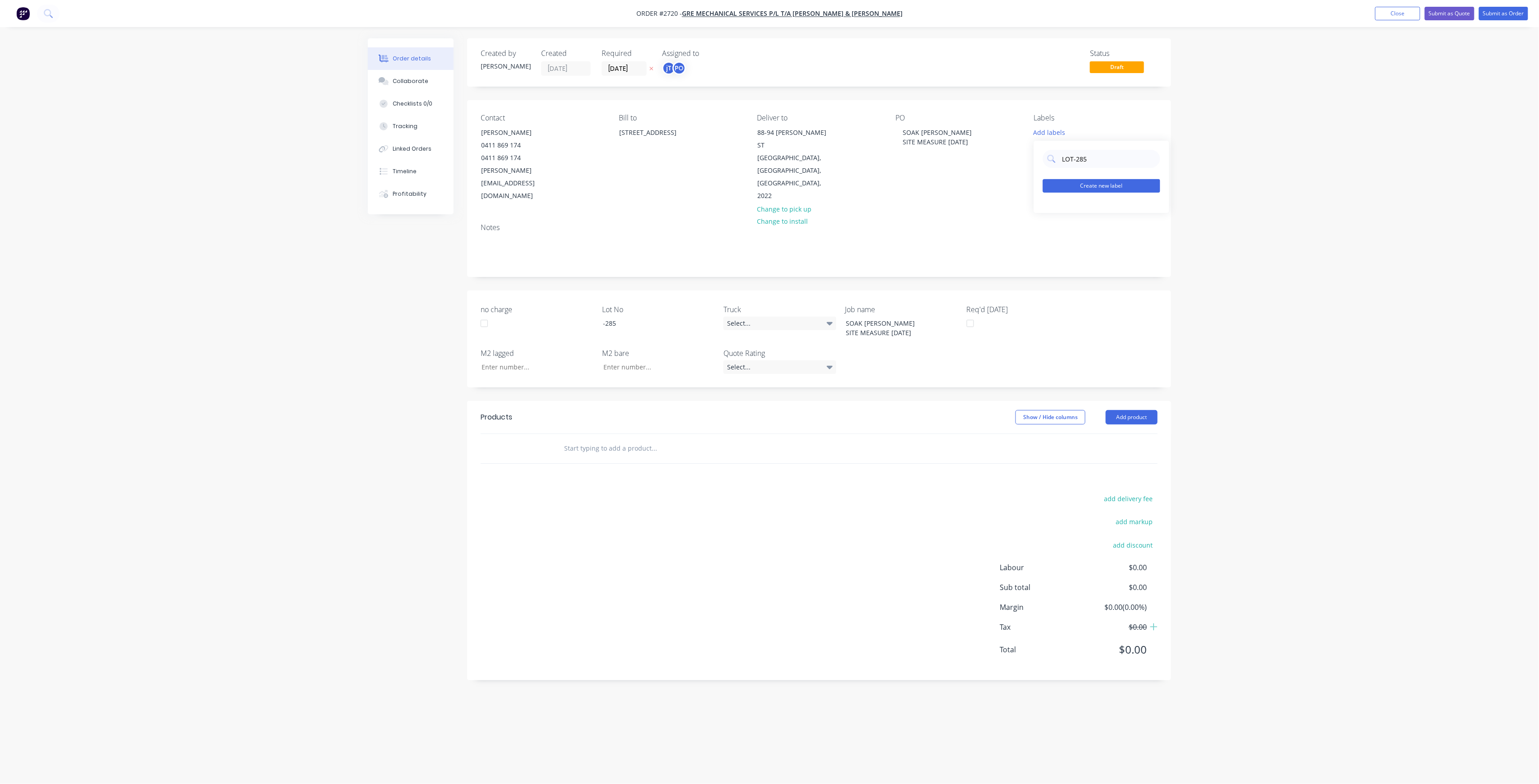
type input "LOT-285"
click at [1101, 188] on button "Create new label" at bounding box center [1101, 186] width 118 height 14
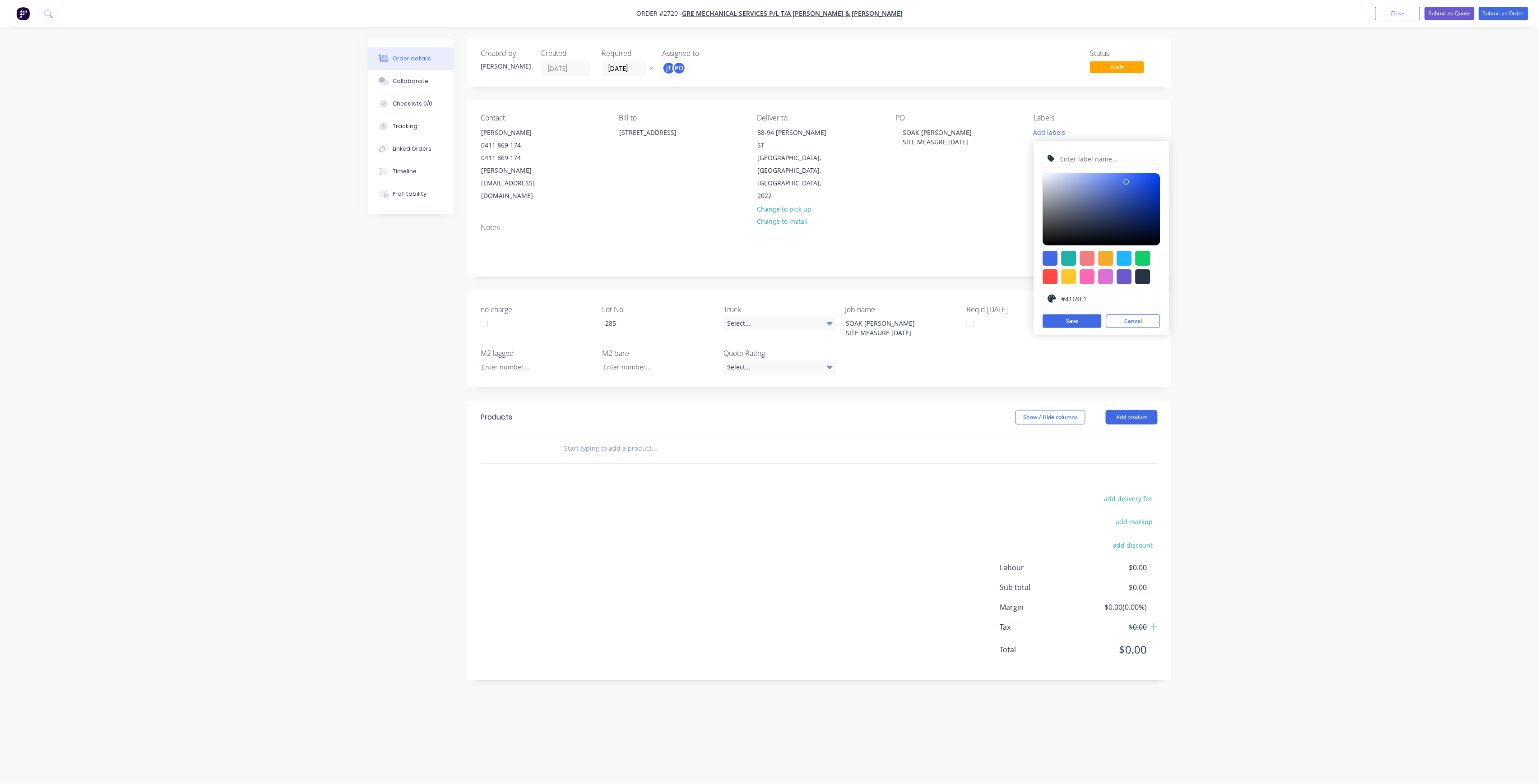
click at [1101, 158] on input "text" at bounding box center [1107, 158] width 96 height 17
paste input "LOT-285"
type input "LOT-285"
click at [1084, 316] on button "Save" at bounding box center [1071, 321] width 59 height 14
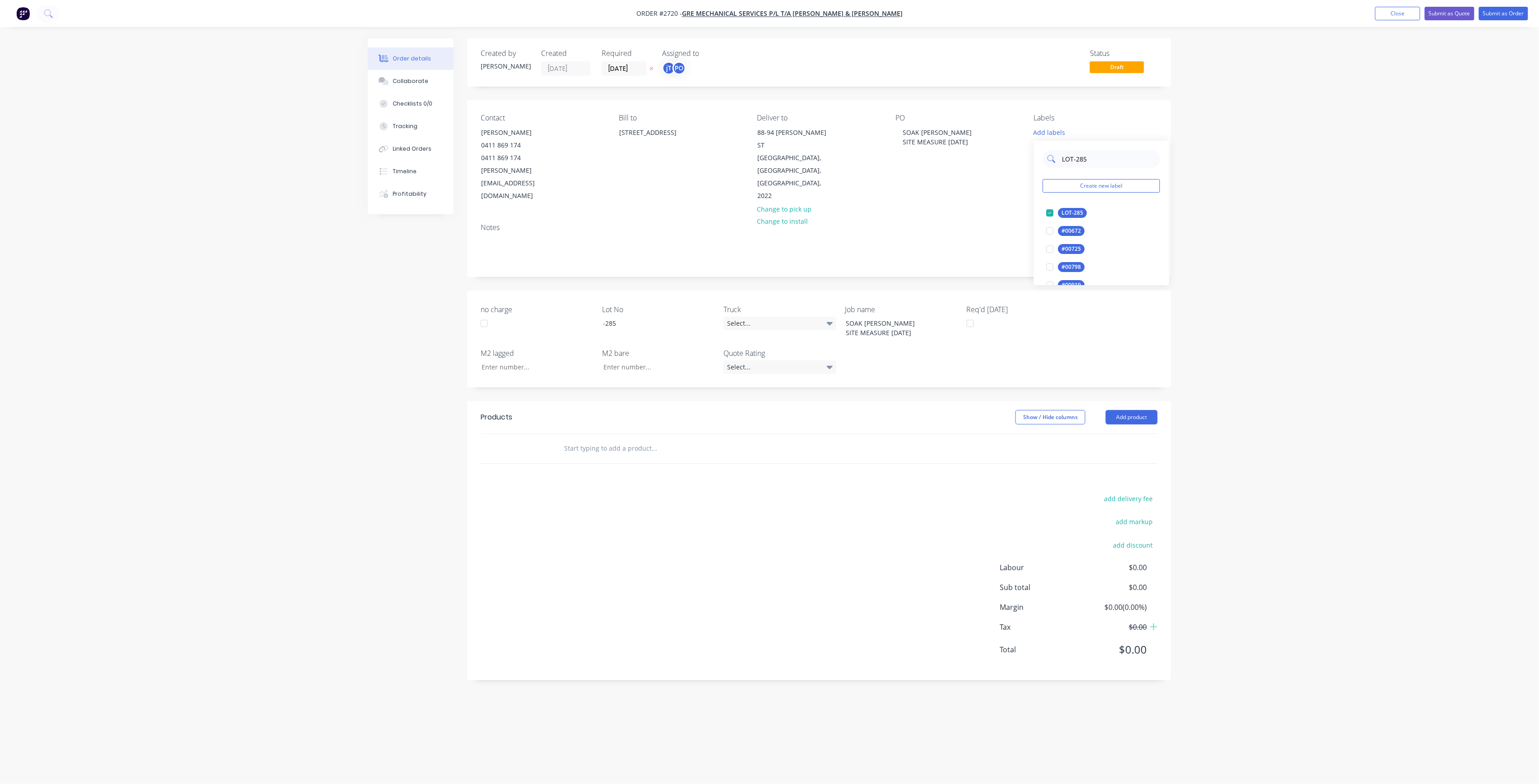
click at [1094, 166] on input "LOT-285" at bounding box center [1109, 159] width 95 height 18
click at [1062, 212] on div "Main Contract" at bounding box center [1080, 213] width 45 height 10
click at [1094, 148] on input "MAIN" at bounding box center [1109, 155] width 95 height 18
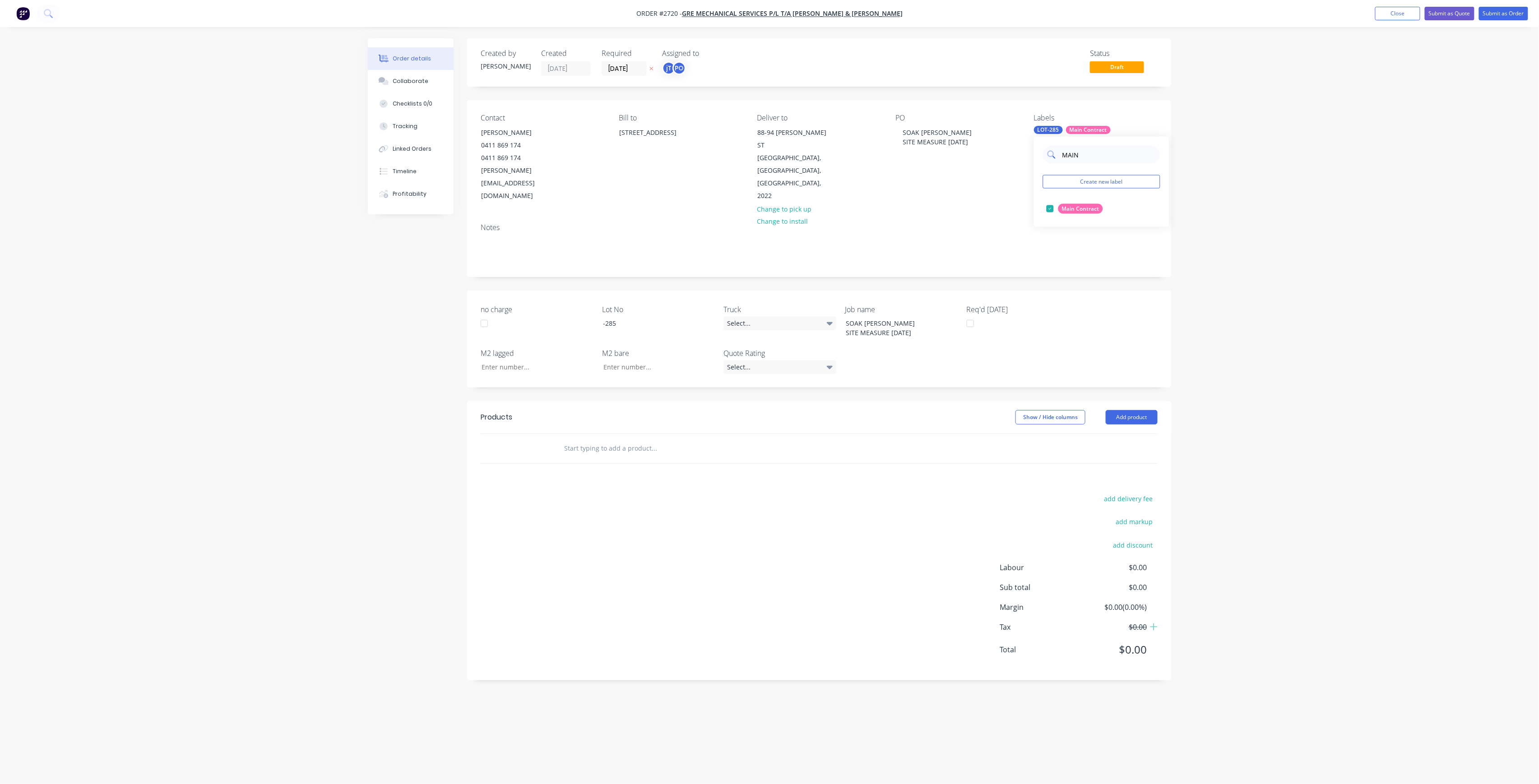
click at [1094, 149] on input "MAIN" at bounding box center [1109, 155] width 95 height 18
click at [1067, 247] on div "50INT" at bounding box center [1069, 244] width 22 height 10
click at [1088, 157] on input "50" at bounding box center [1109, 155] width 95 height 18
type input "38"
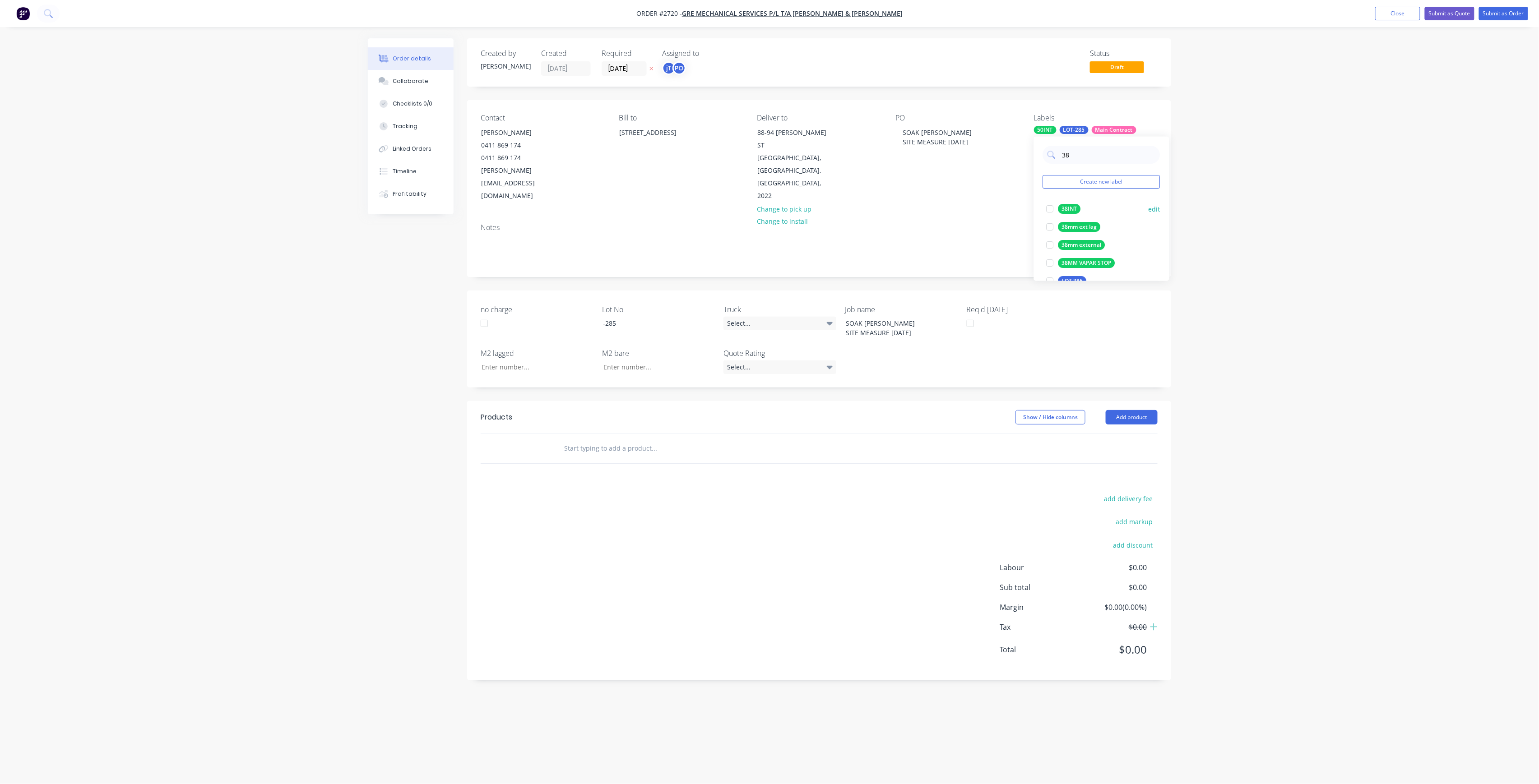
click at [1067, 203] on button "38INT" at bounding box center [1063, 209] width 41 height 13
click at [1209, 210] on div "Order details Collaborate Checklists 0/0 Tracking Linked Orders Timeline Profit…" at bounding box center [770, 392] width 1539 height 784
click at [647, 440] on input "text" at bounding box center [653, 448] width 180 height 18
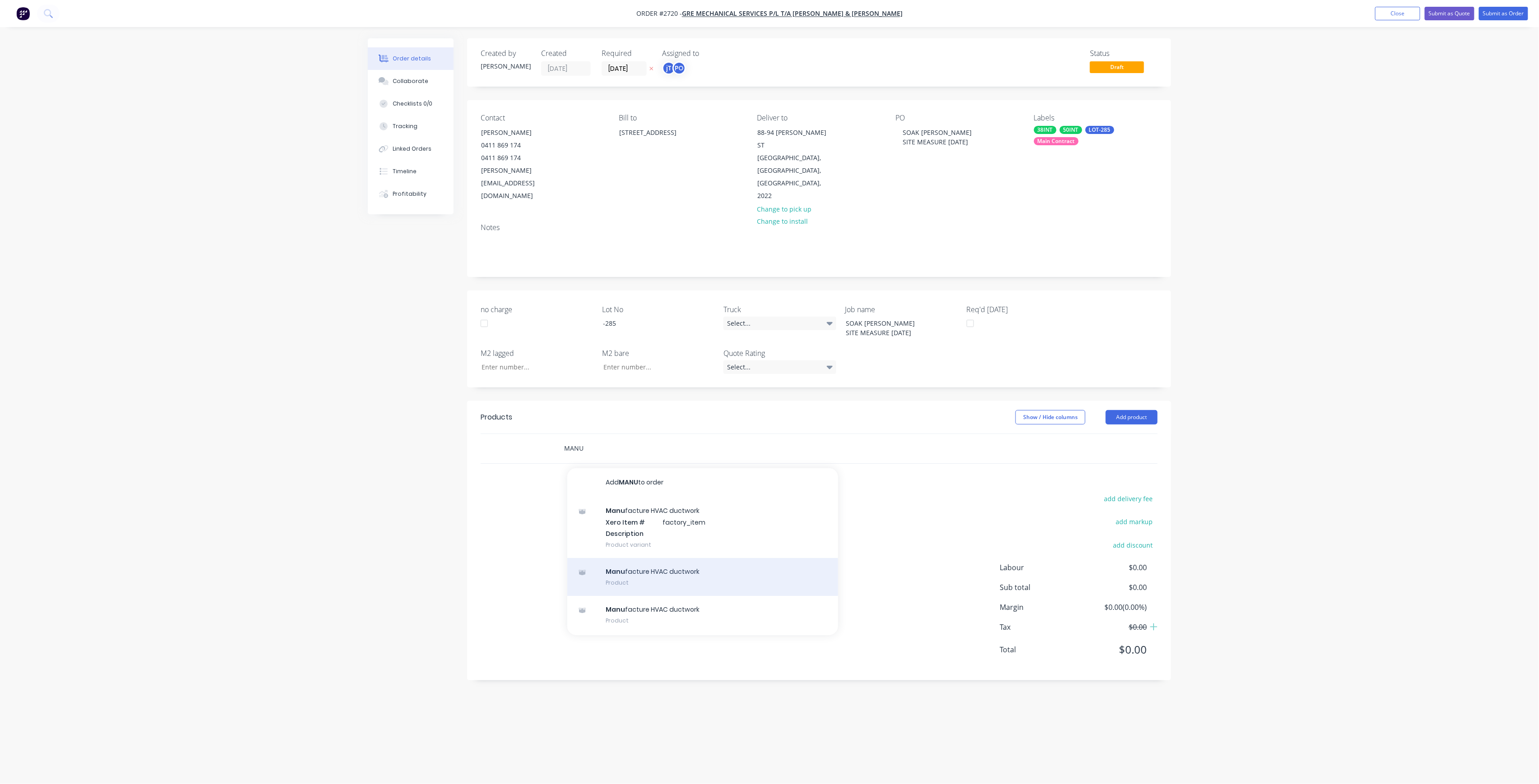
type input "MANU"
click at [650, 559] on div "Manu facture HVAC ductwork Product" at bounding box center [703, 577] width 271 height 38
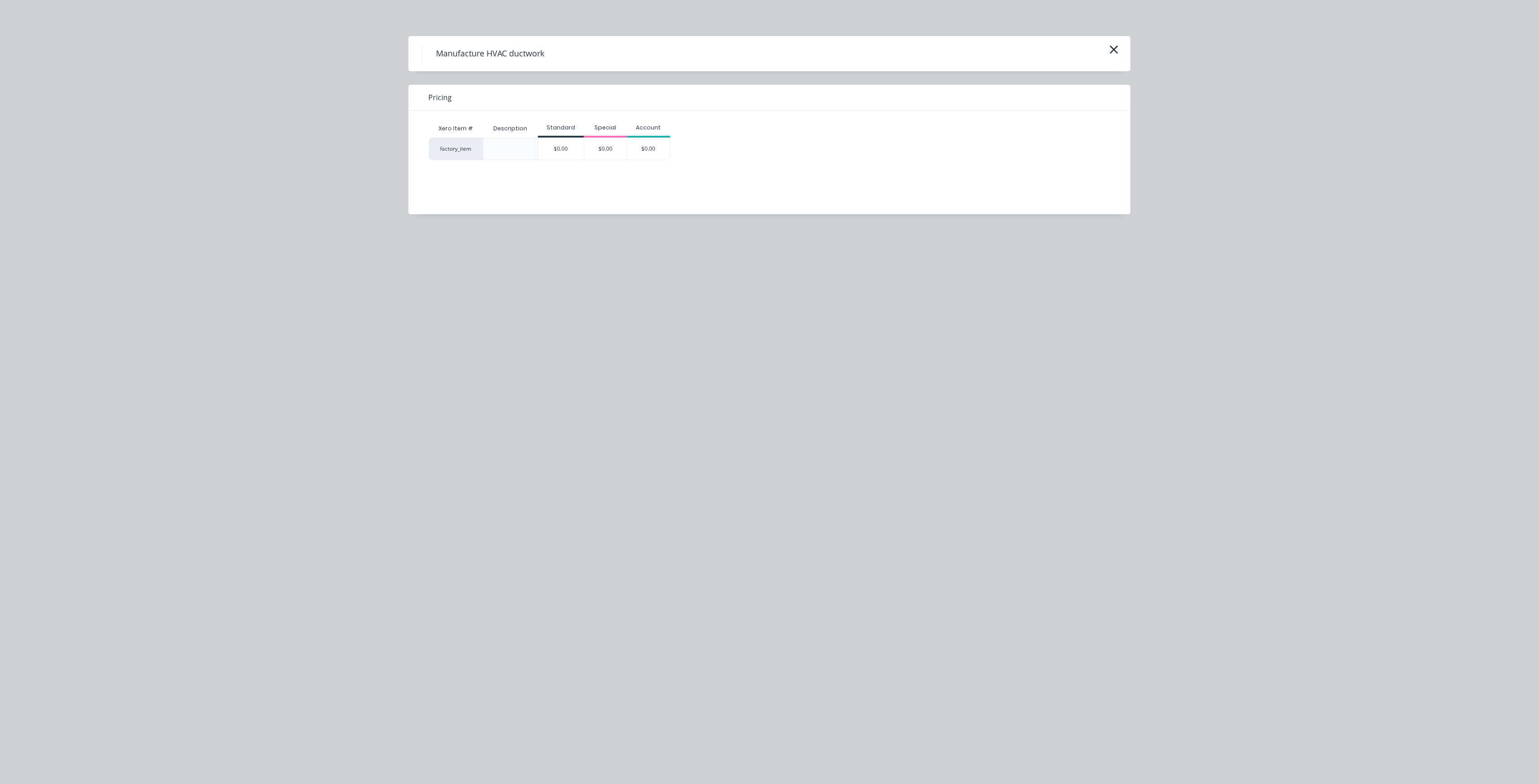
click at [569, 142] on div "$0.00" at bounding box center [561, 149] width 45 height 22
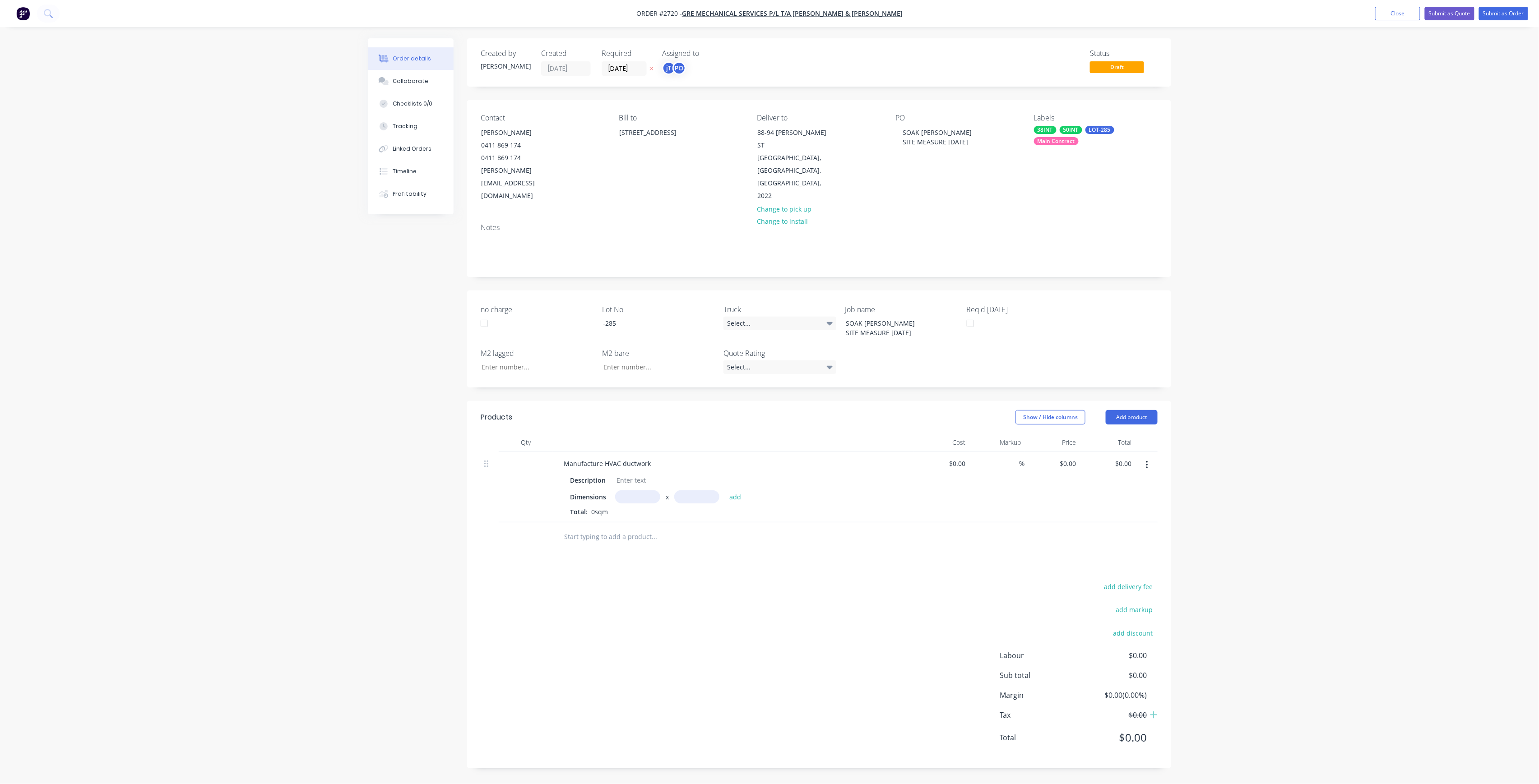
click at [1505, 3] on nav "Order #2720 - GRE Mechanical Services P/L t/a [PERSON_NAME] & [PERSON_NAME] Add…" at bounding box center [770, 14] width 1539 height 27
click at [1505, 9] on button "Submit as Order" at bounding box center [1503, 14] width 49 height 14
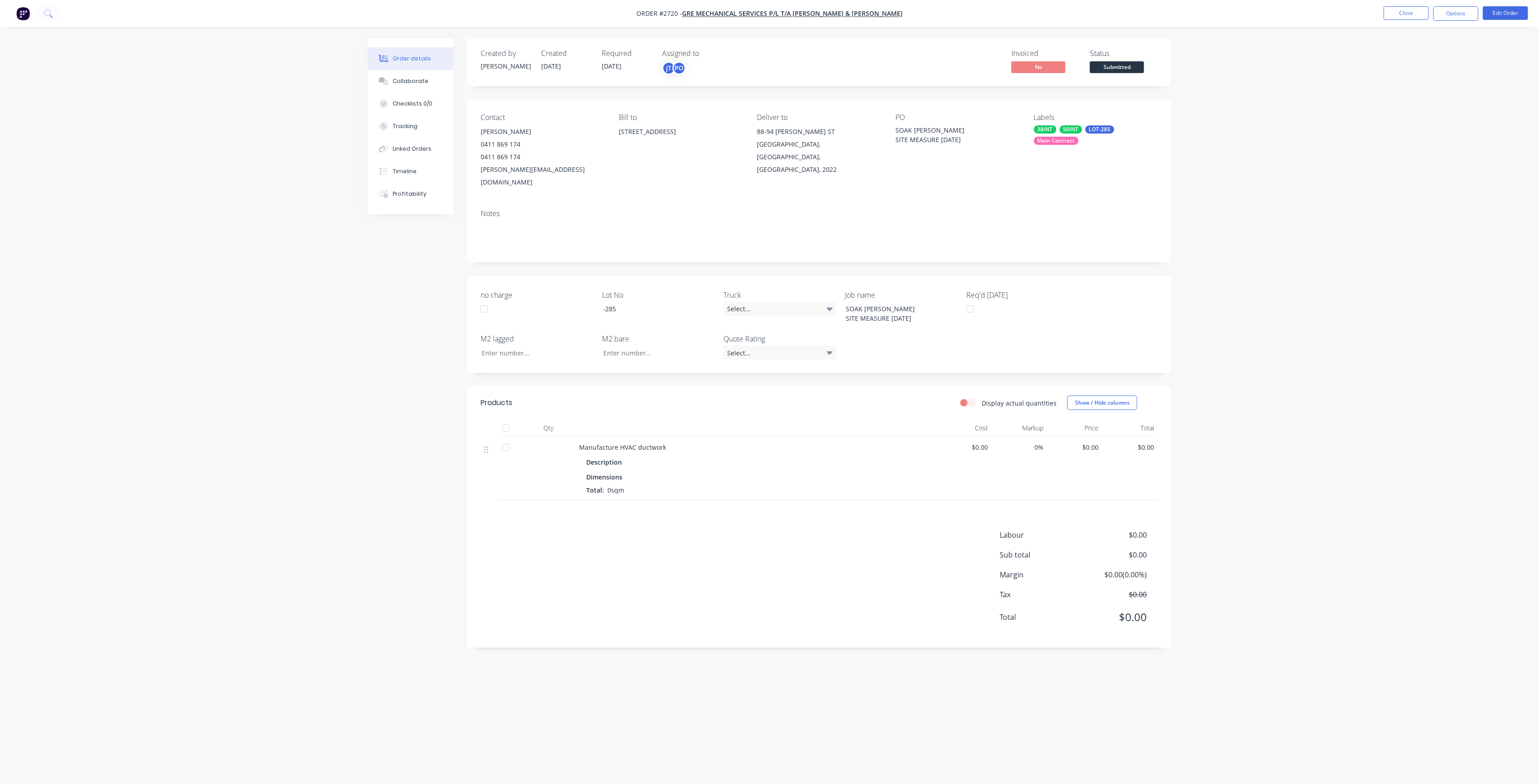
click at [1104, 64] on span "Submitted" at bounding box center [1117, 67] width 54 height 11
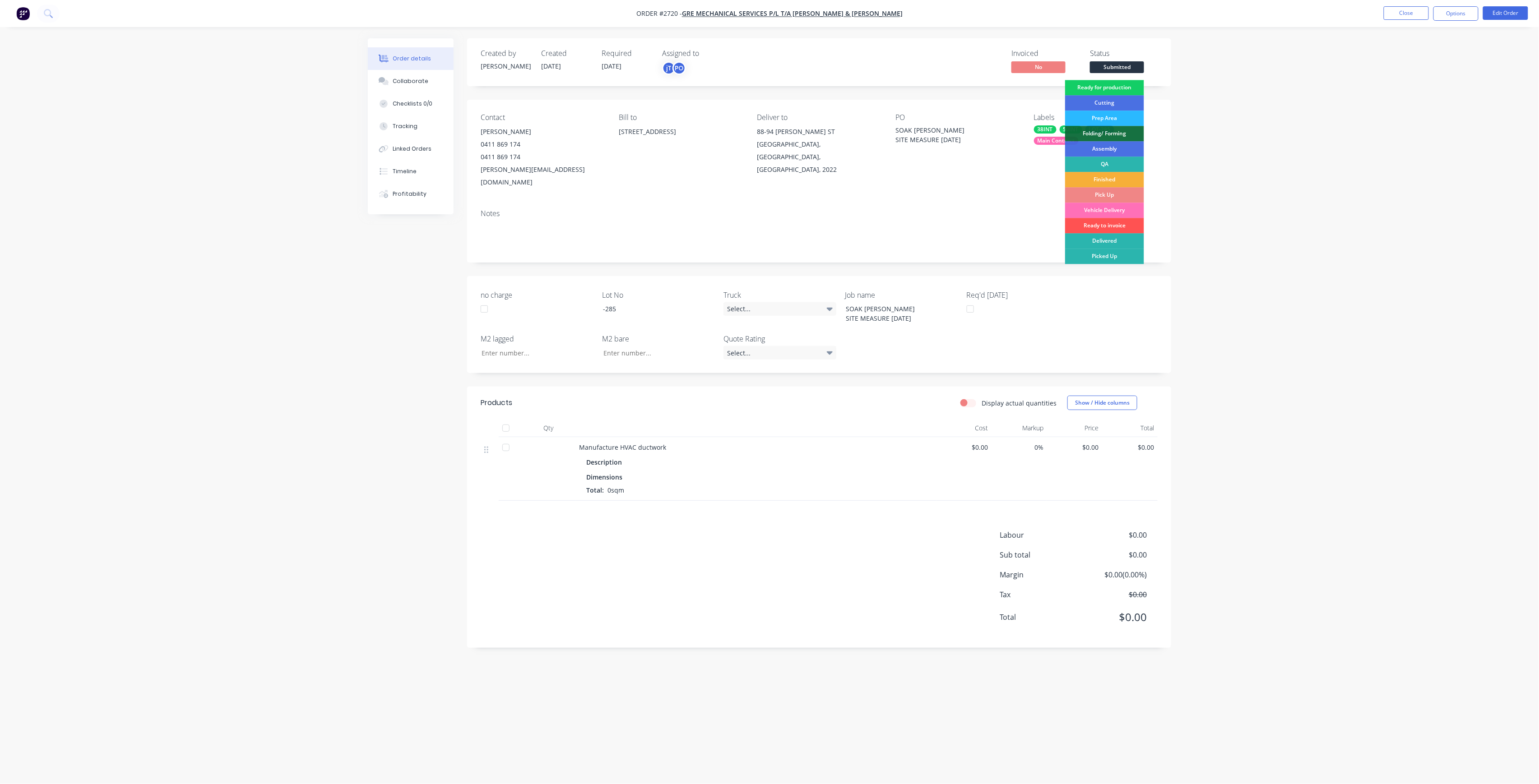
click at [1128, 84] on div "Ready for production" at bounding box center [1104, 87] width 79 height 16
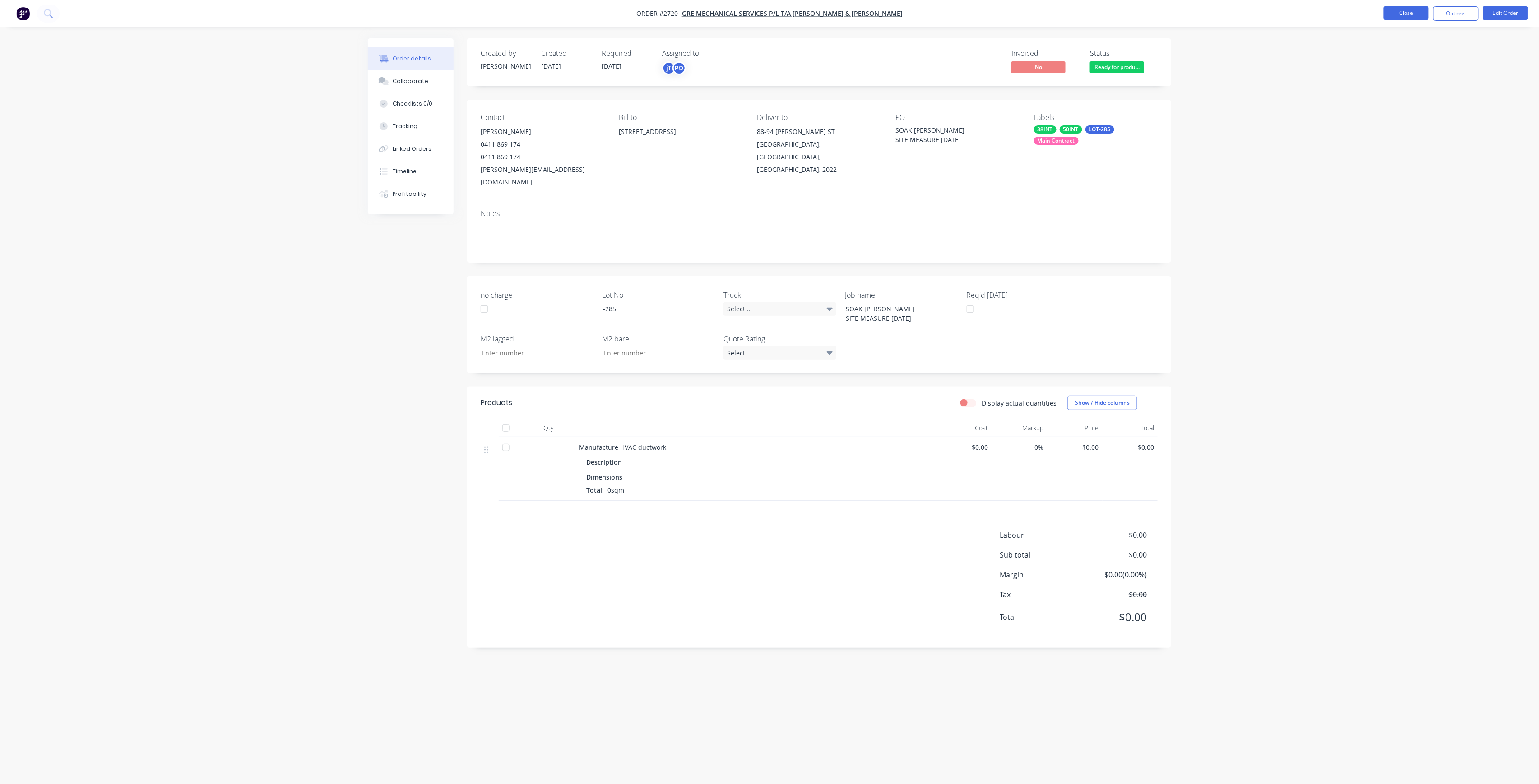
click at [1416, 17] on button "Close" at bounding box center [1406, 13] width 45 height 14
